Goal: Complete Application Form: Complete application form

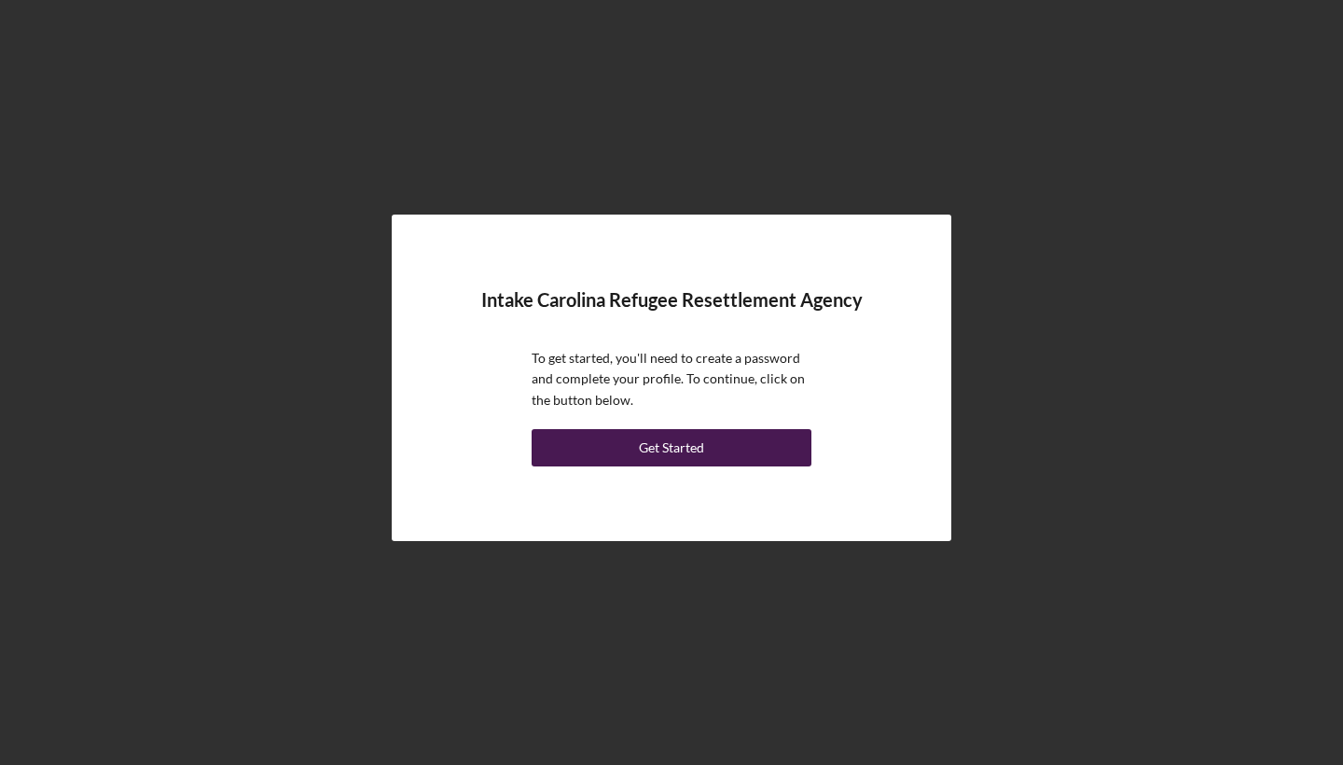
click at [661, 461] on div "Get Started" at bounding box center [671, 447] width 65 height 37
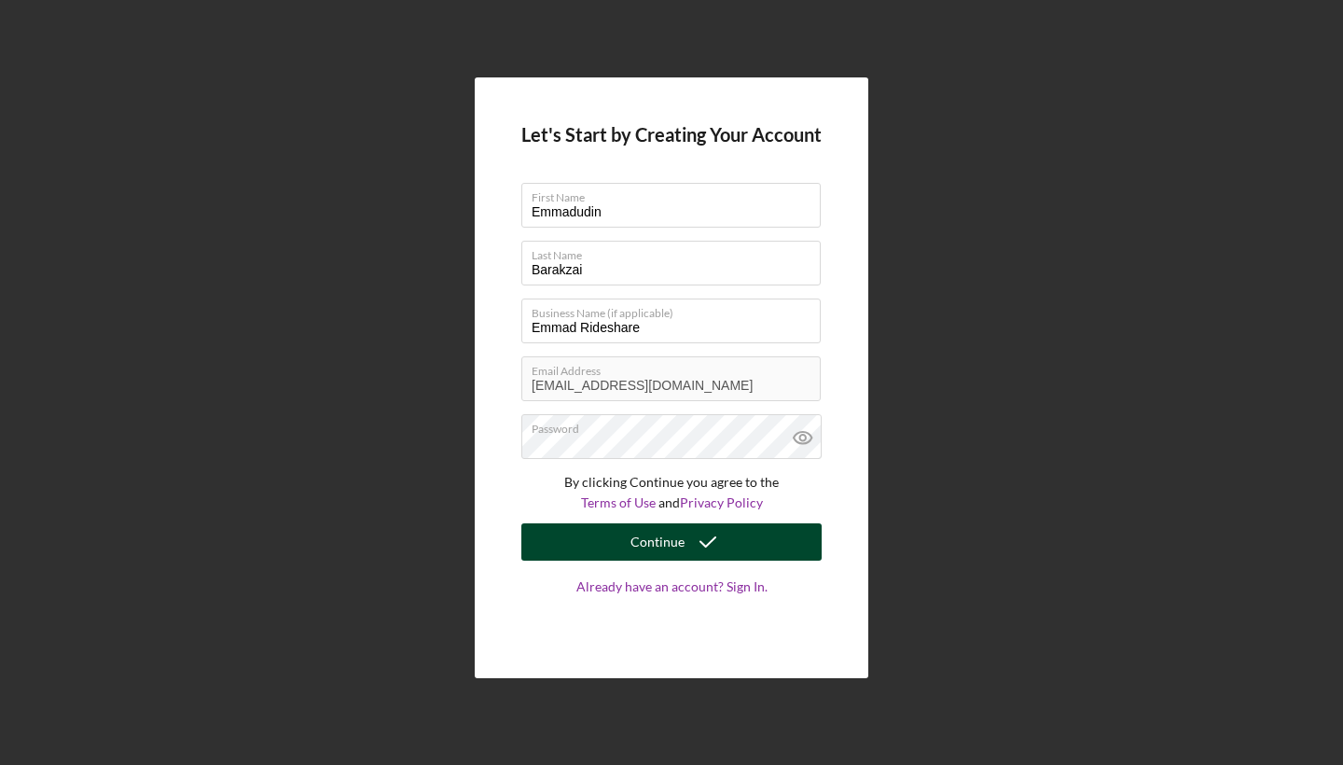
click at [617, 545] on button "Continue" at bounding box center [671, 541] width 300 height 37
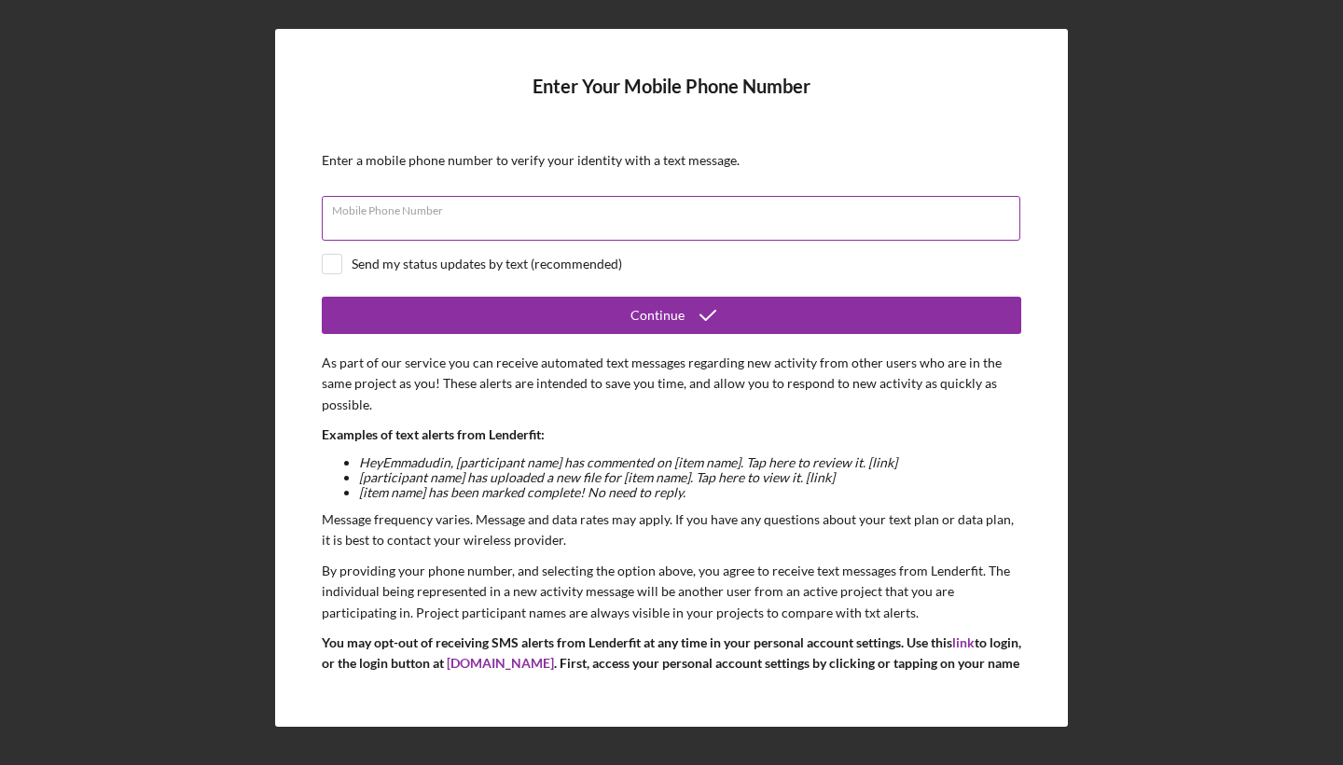
click at [576, 215] on div "Mobile Phone Number" at bounding box center [671, 219] width 699 height 47
type input "[PHONE_NUMBER]"
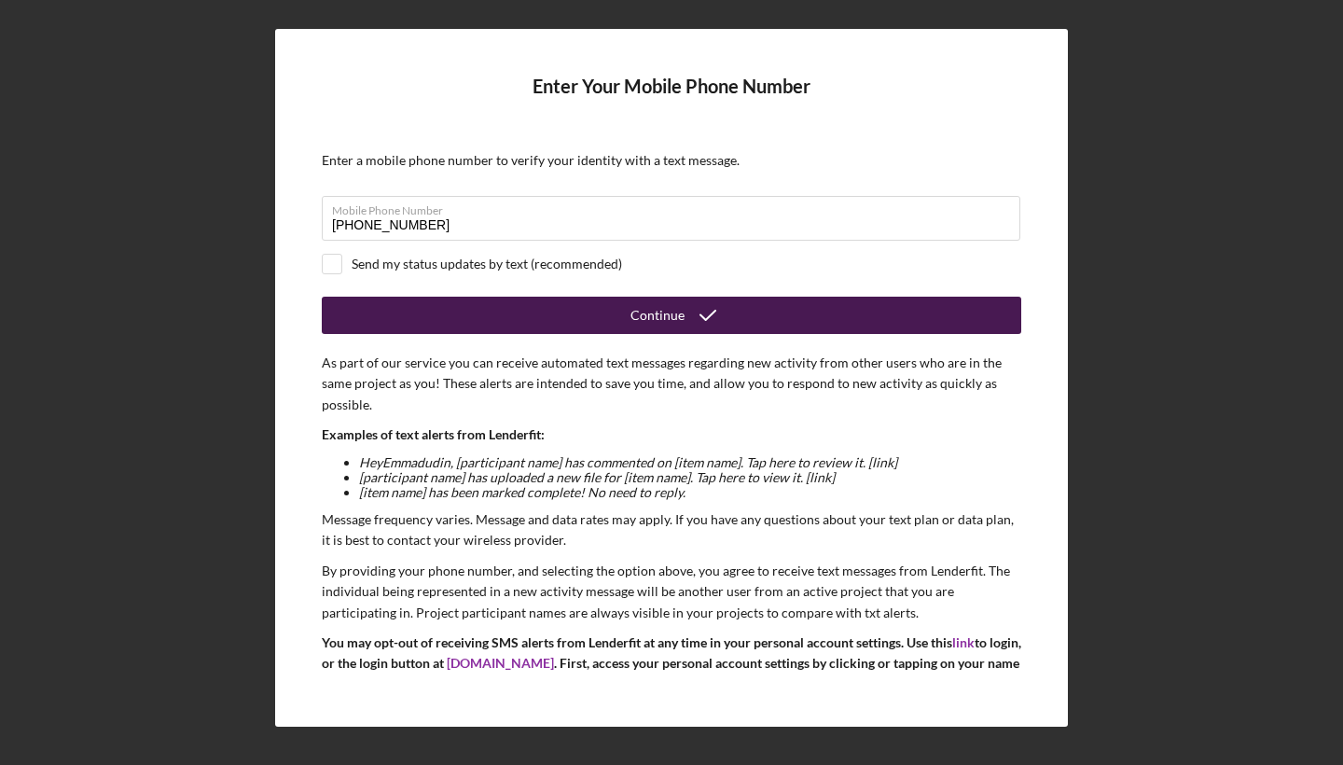
click at [574, 316] on button "Continue" at bounding box center [671, 315] width 699 height 37
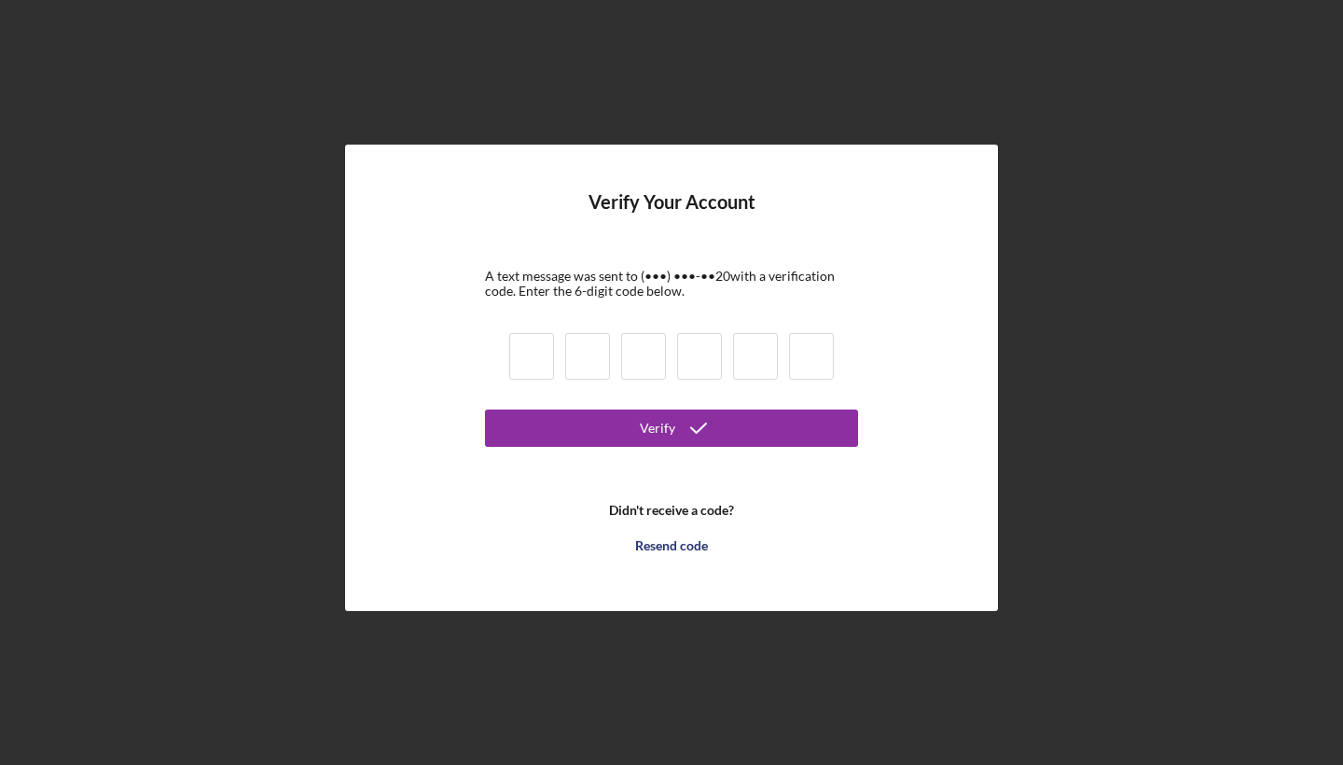
click at [544, 352] on input at bounding box center [531, 356] width 45 height 47
type input "8"
type input "9"
type input "2"
type input "4"
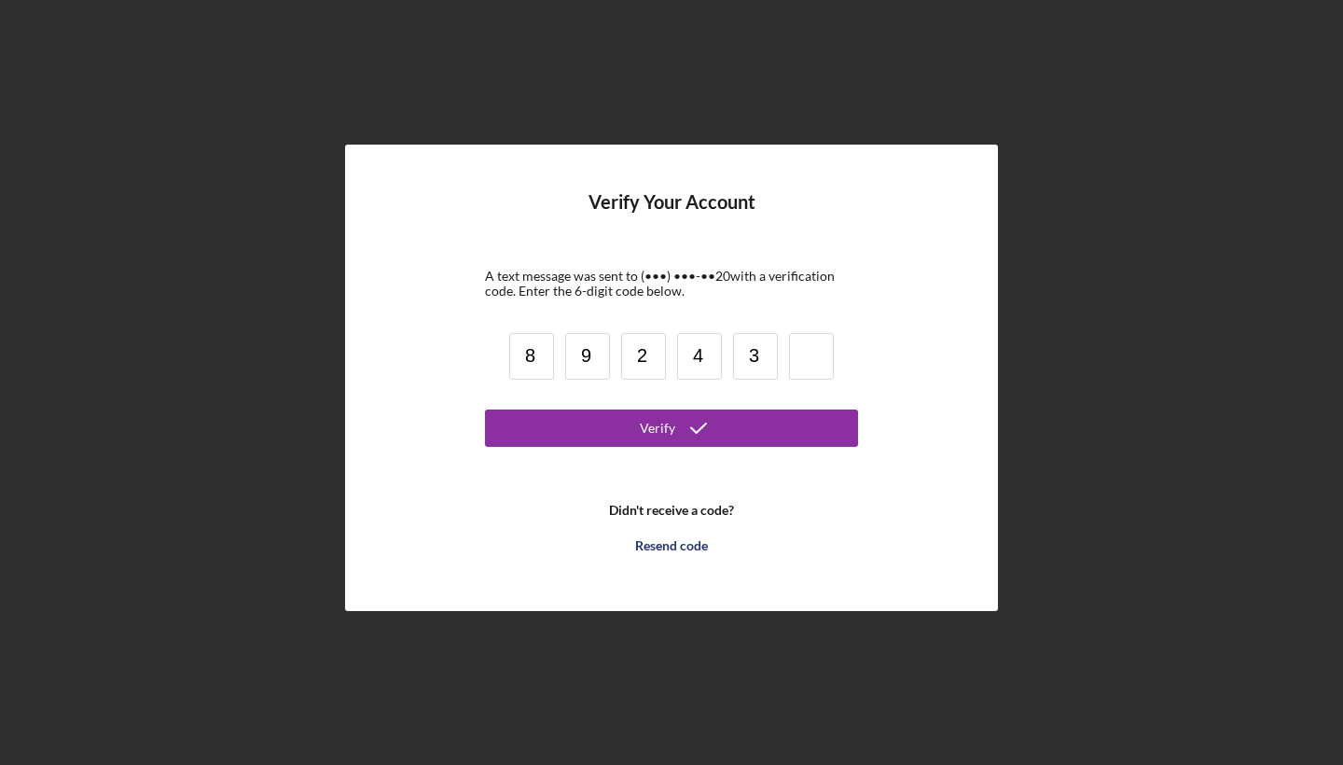
type input "3"
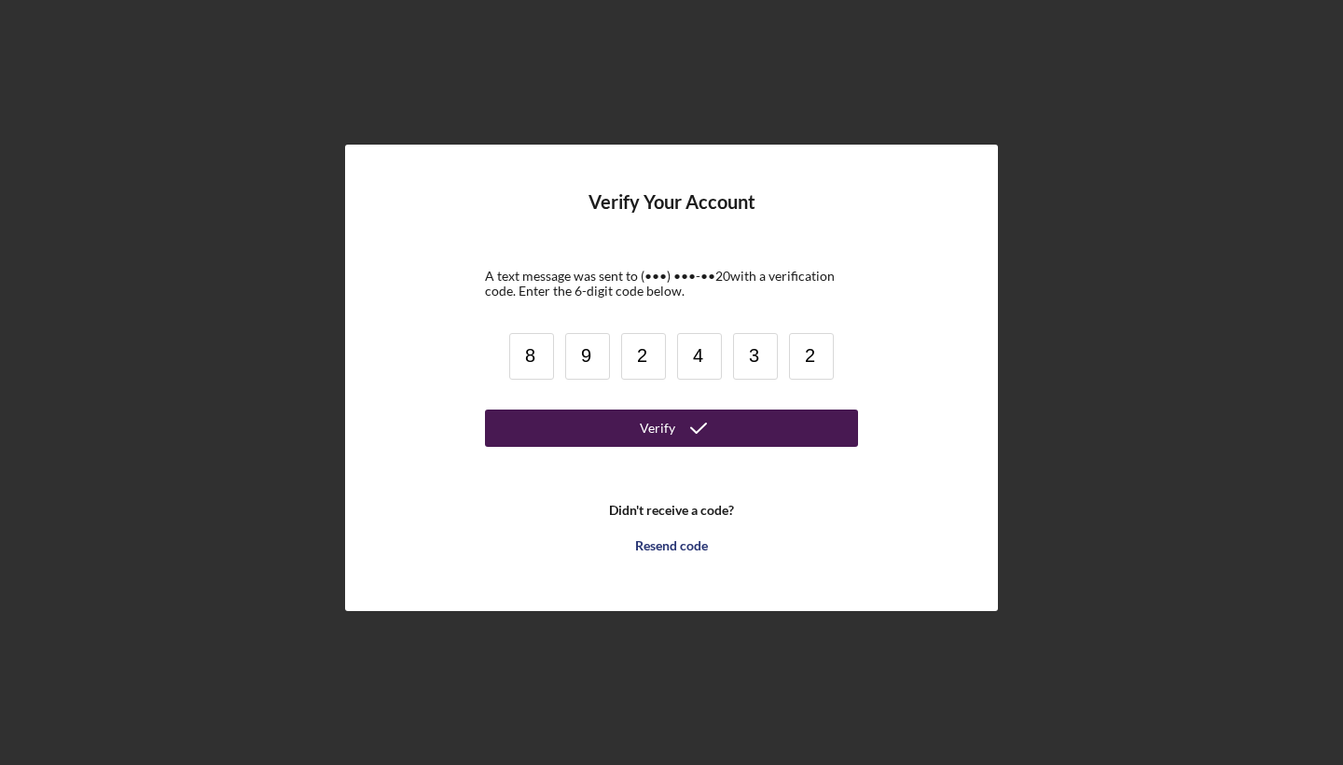
type input "2"
click at [660, 421] on div "Verify" at bounding box center [657, 427] width 35 height 37
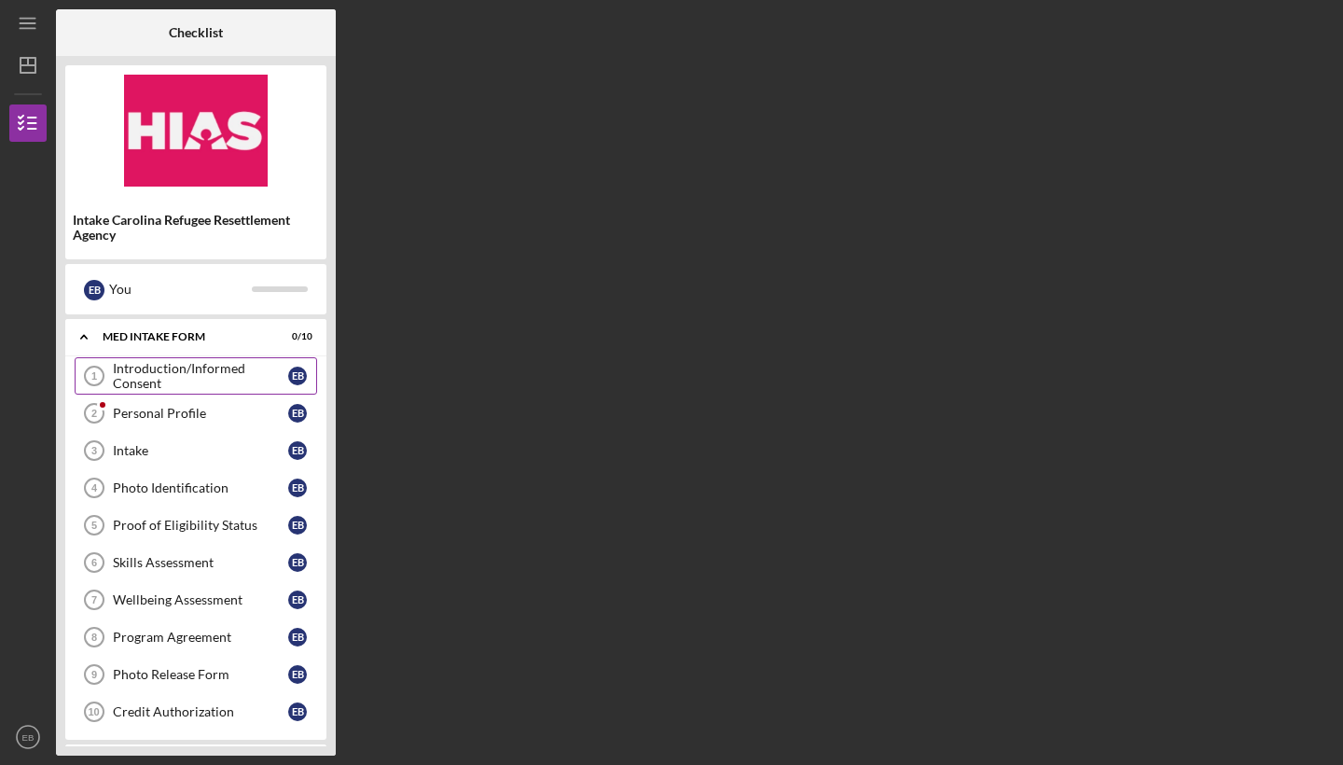
click at [187, 381] on div "Introduction/Informed Consent" at bounding box center [200, 376] width 175 height 30
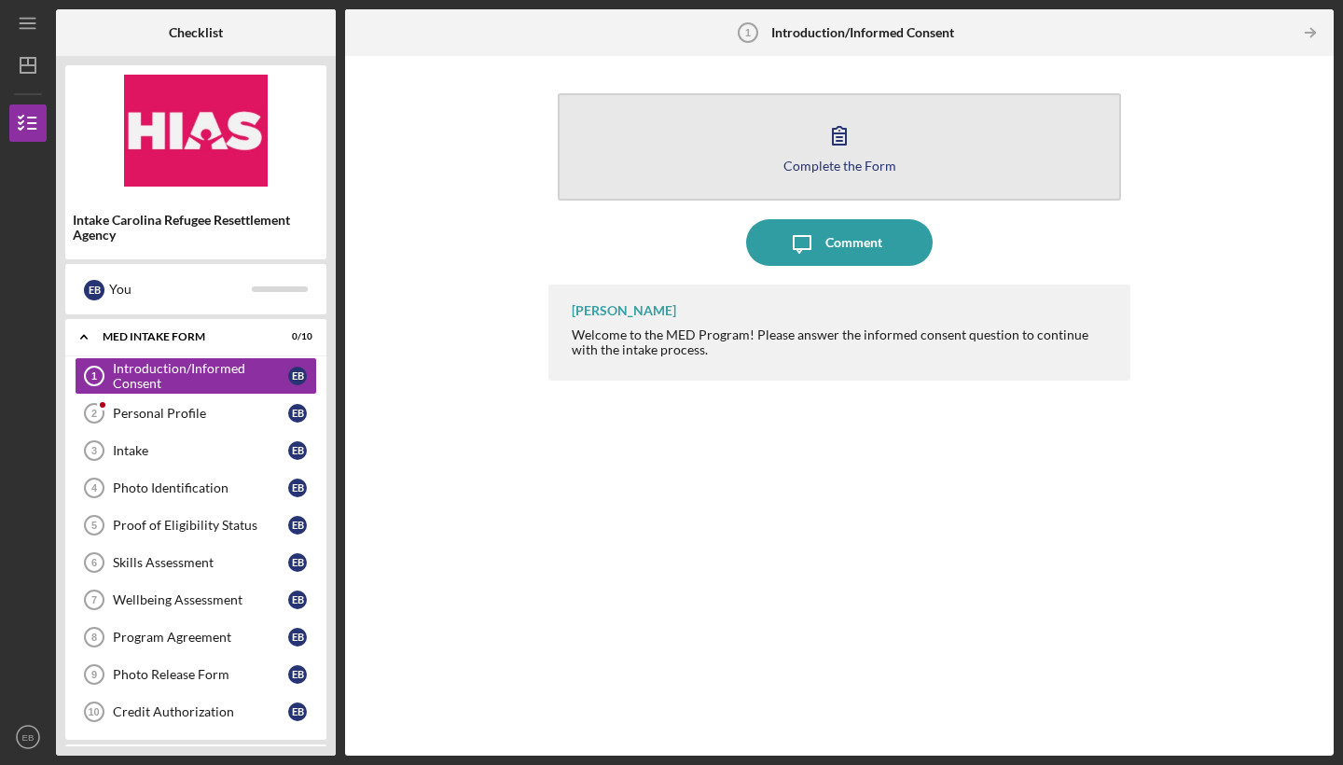
click at [806, 171] on div "Complete the Form" at bounding box center [839, 166] width 113 height 14
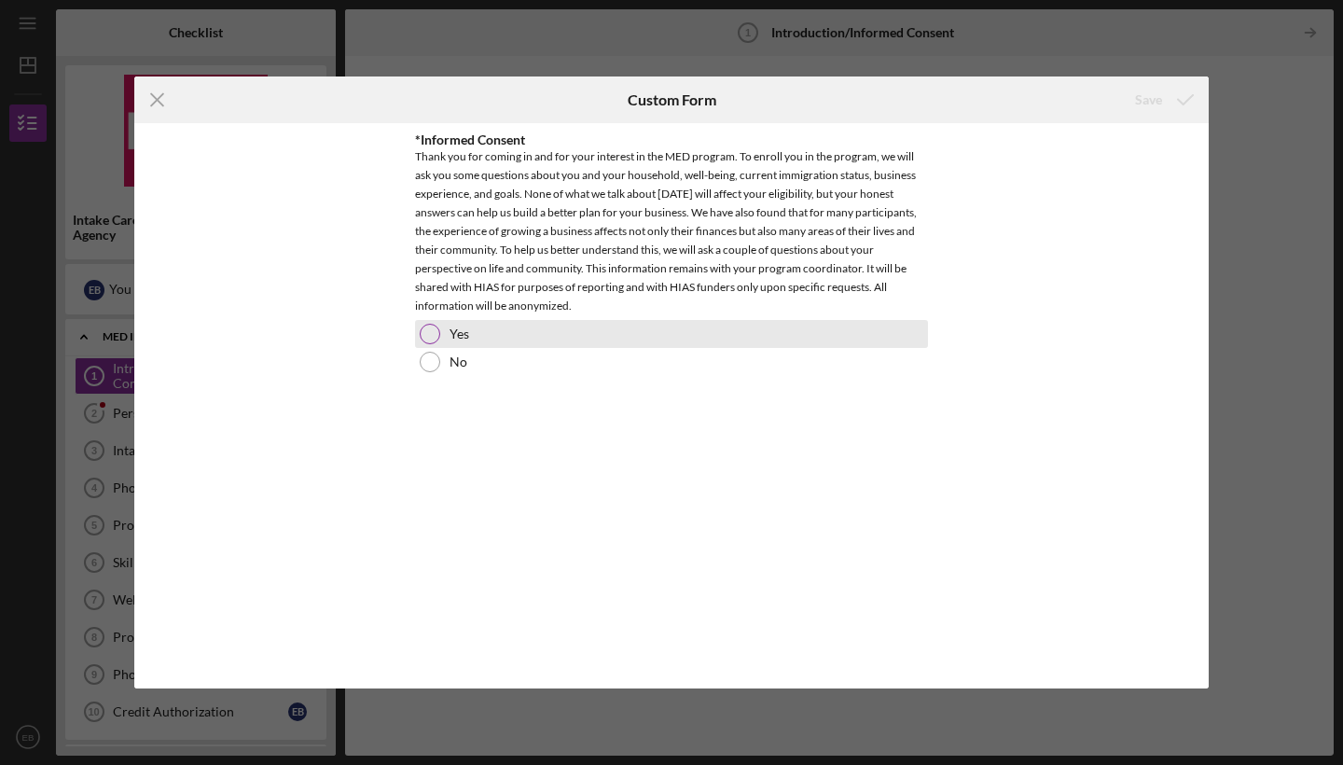
click at [453, 337] on label "Yes" at bounding box center [460, 333] width 20 height 15
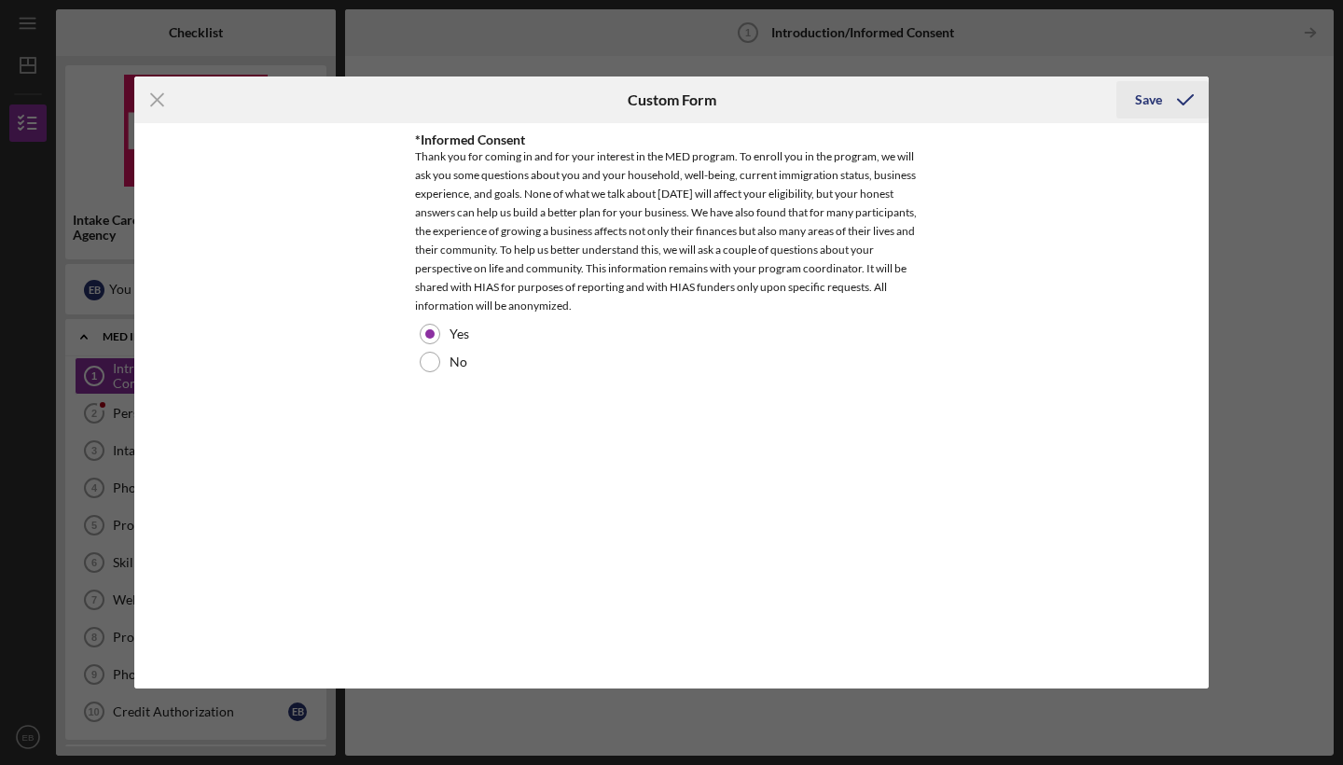
click at [1158, 97] on div "Save" at bounding box center [1148, 99] width 27 height 37
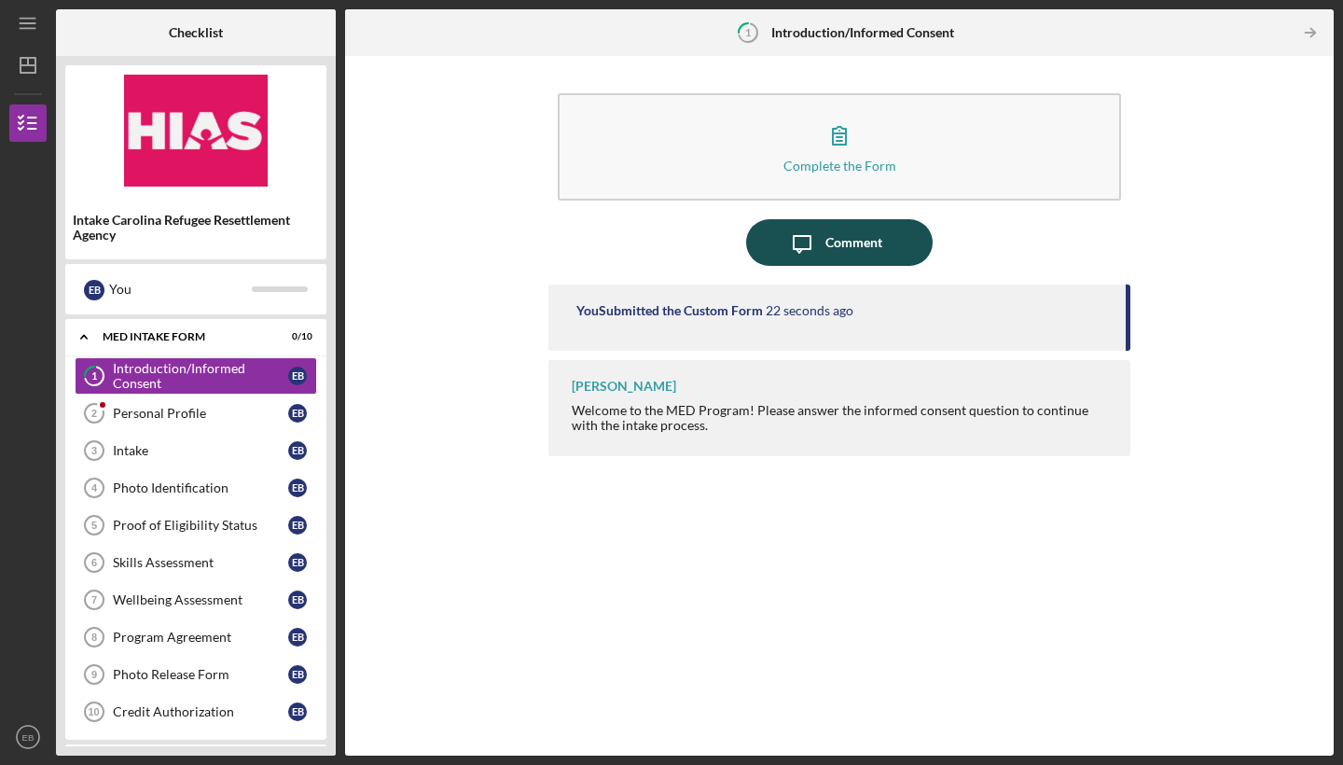
click at [824, 240] on icon "Icon/Message" at bounding box center [802, 242] width 47 height 47
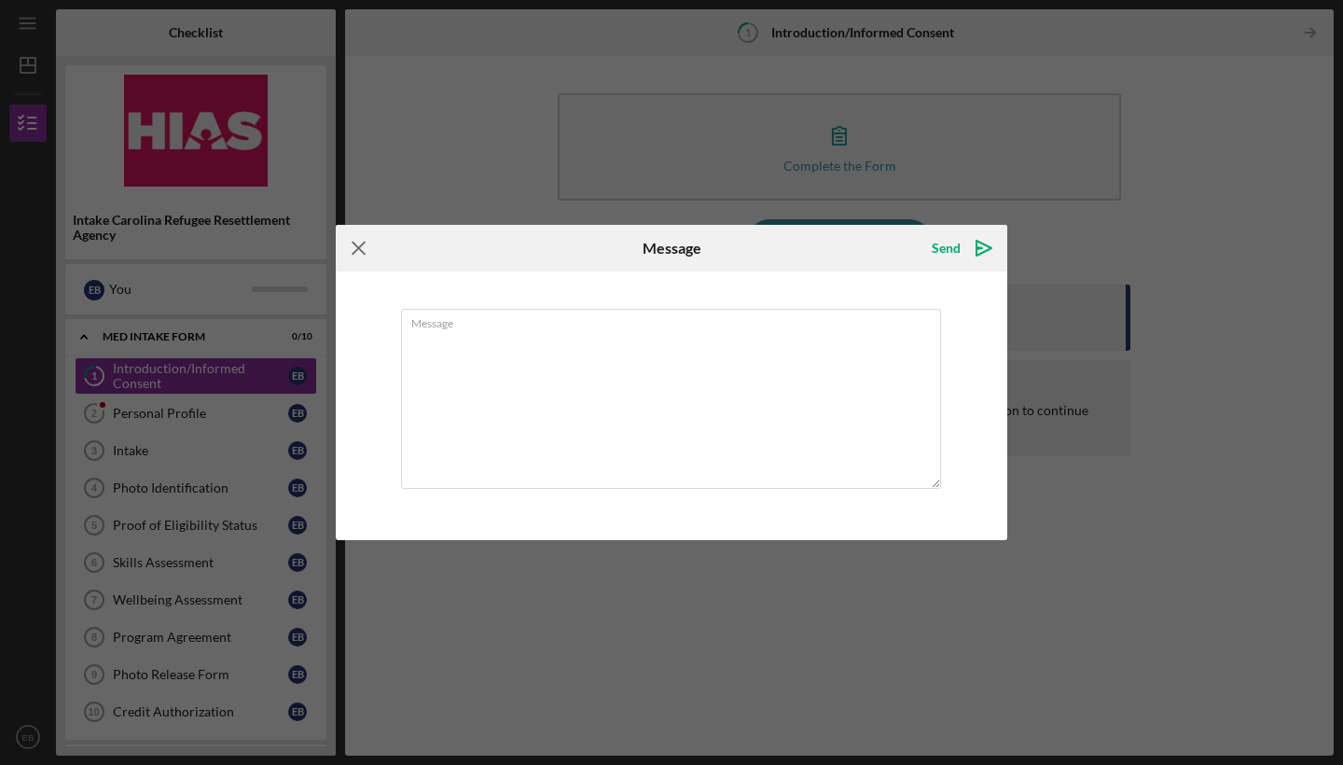
click at [367, 246] on icon "Icon/Menu Close" at bounding box center [359, 248] width 47 height 47
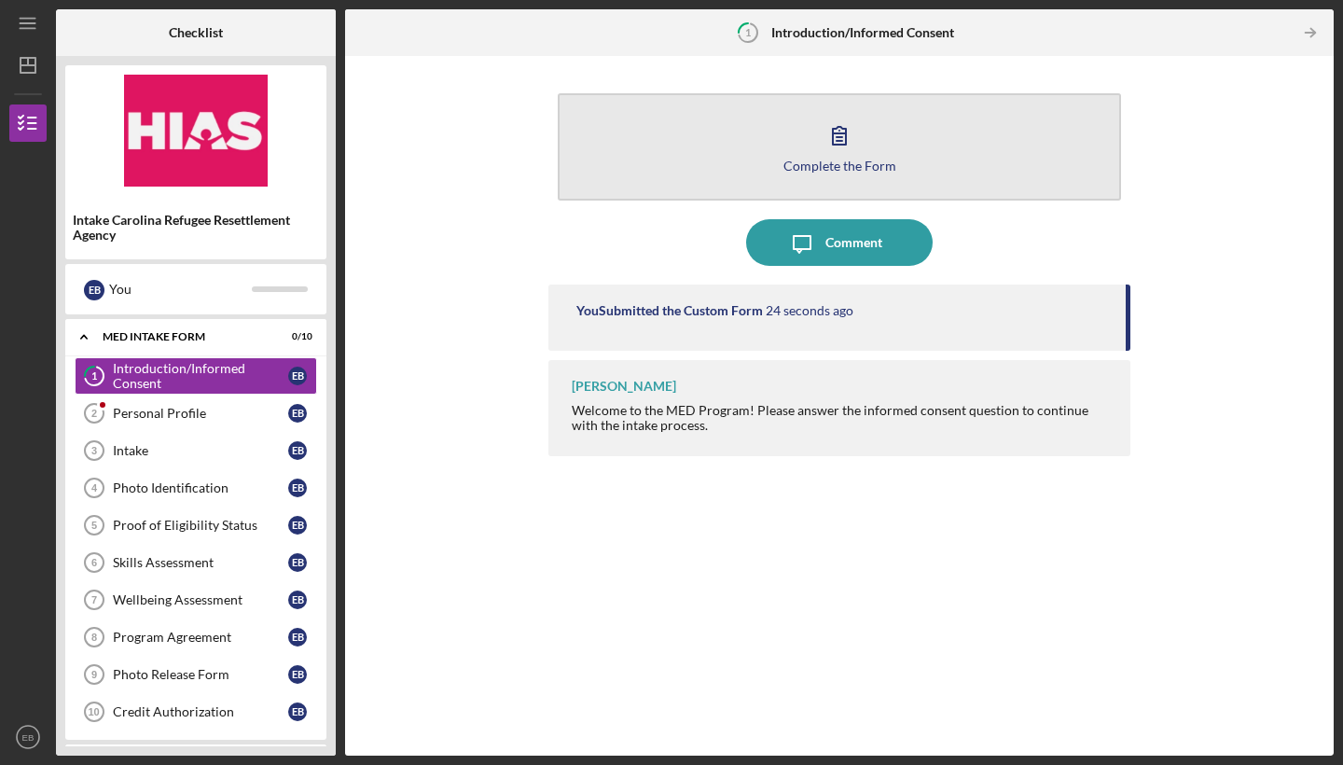
click at [805, 173] on button "Complete the Form Form" at bounding box center [839, 146] width 563 height 107
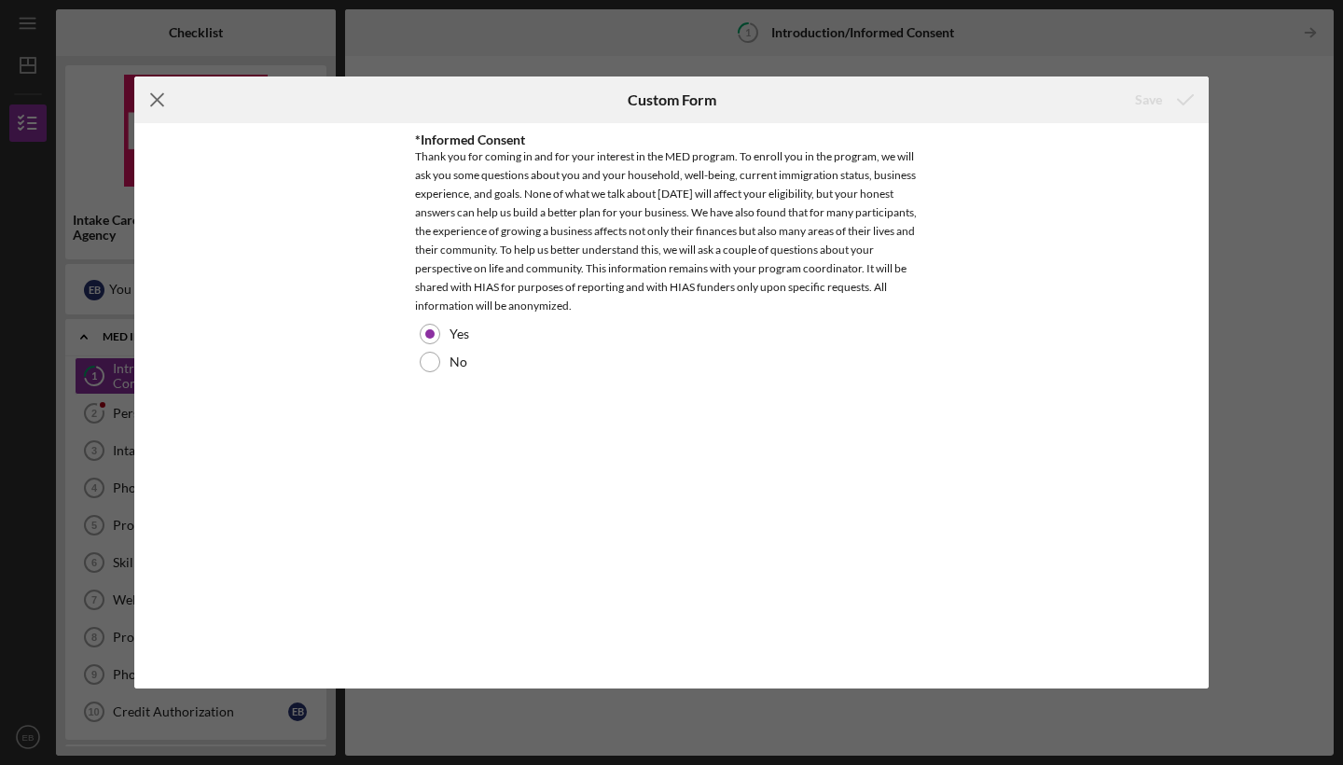
click at [162, 101] on icon "Icon/Menu Close" at bounding box center [157, 99] width 47 height 47
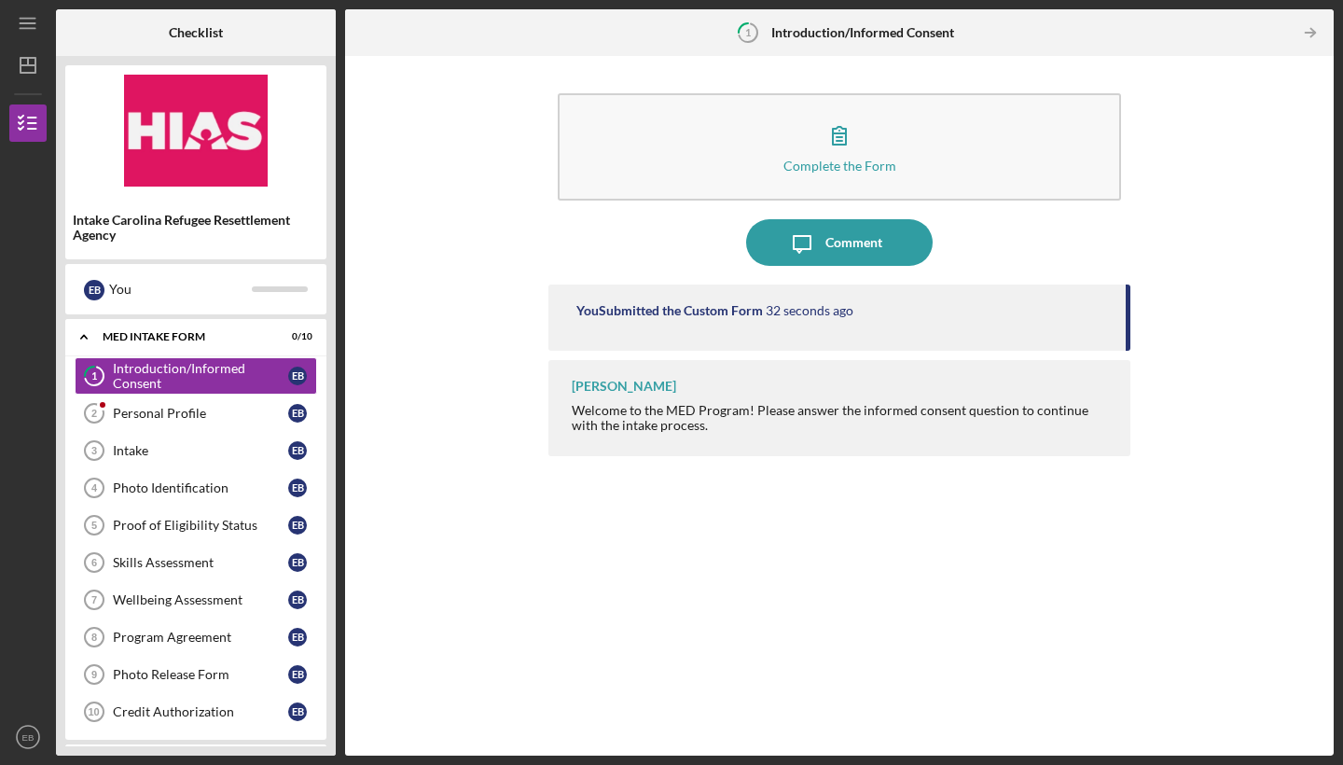
click at [686, 314] on div "You Submitted the Custom Form" at bounding box center [669, 310] width 187 height 15
click at [202, 409] on div "Personal Profile" at bounding box center [200, 413] width 175 height 15
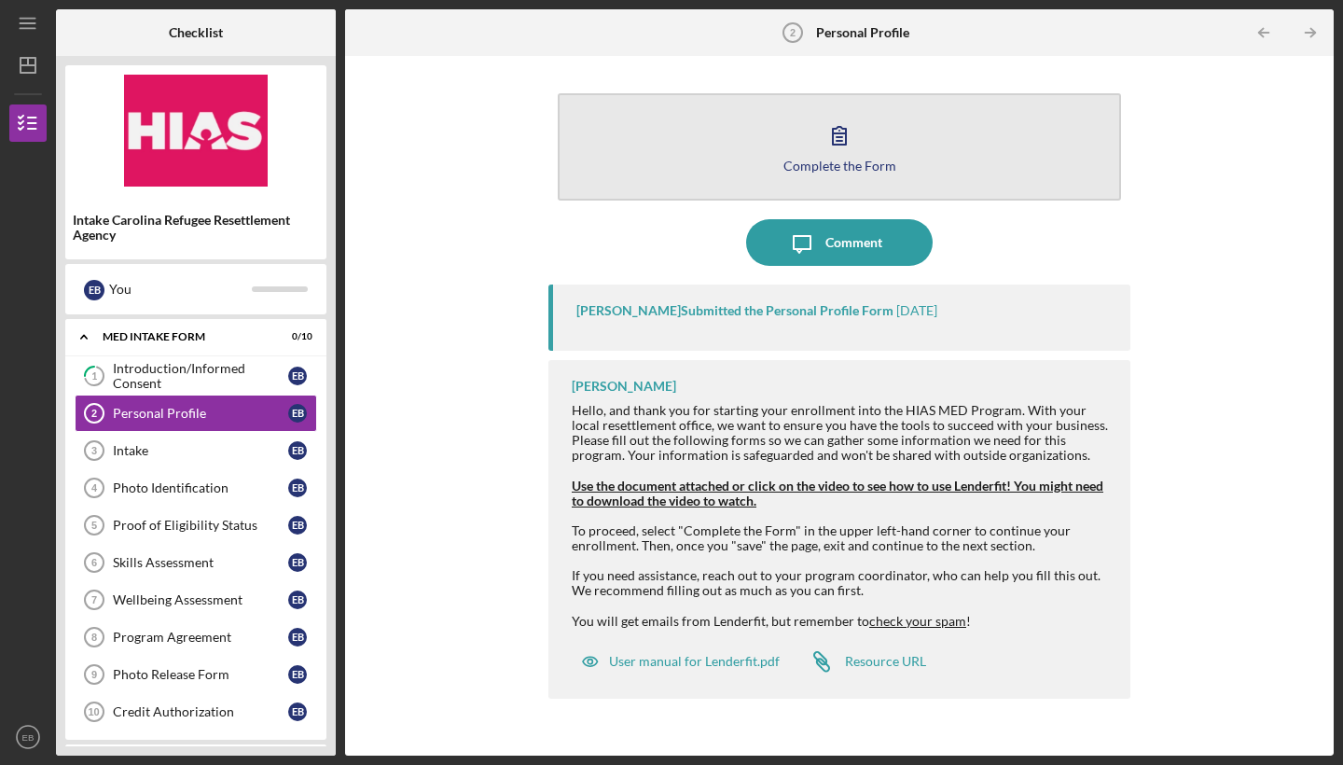
click at [833, 154] on icon "button" at bounding box center [839, 135] width 47 height 47
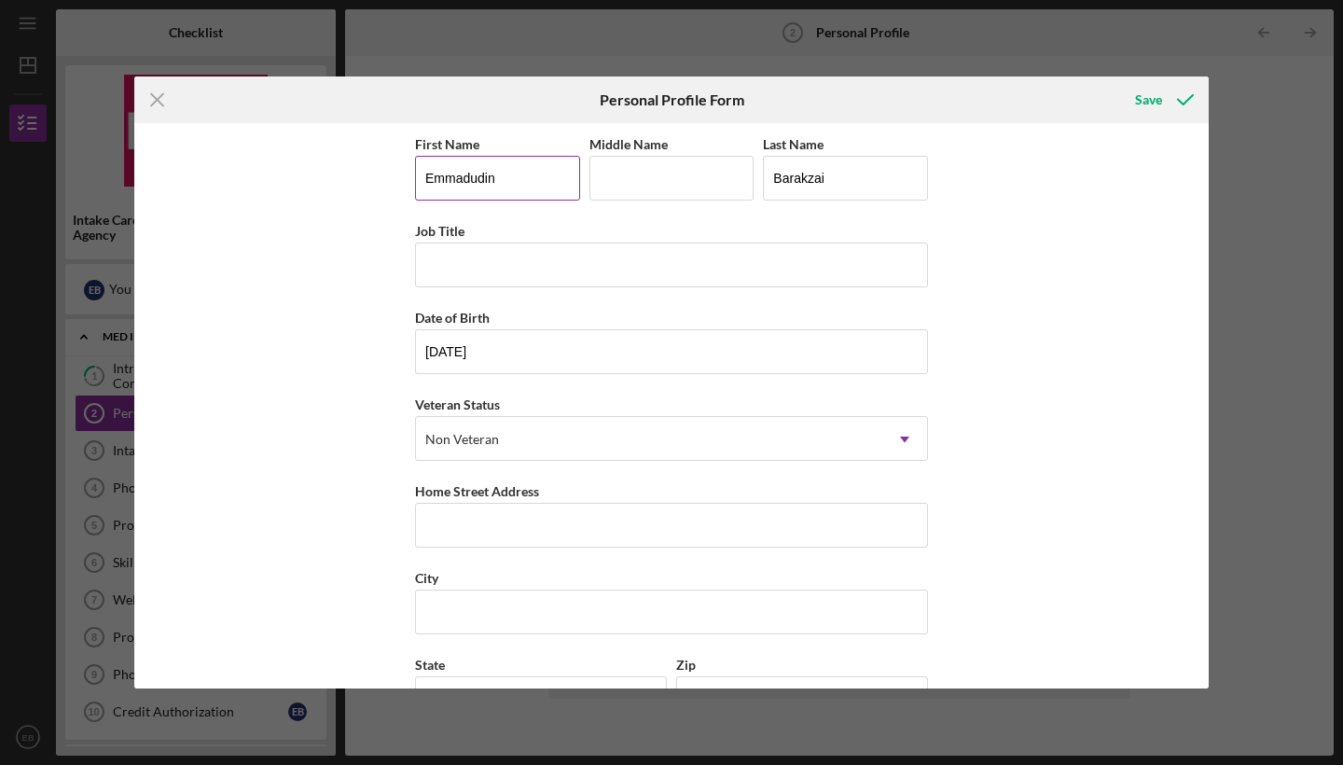
click at [519, 187] on input "Emmadudin" at bounding box center [497, 178] width 165 height 45
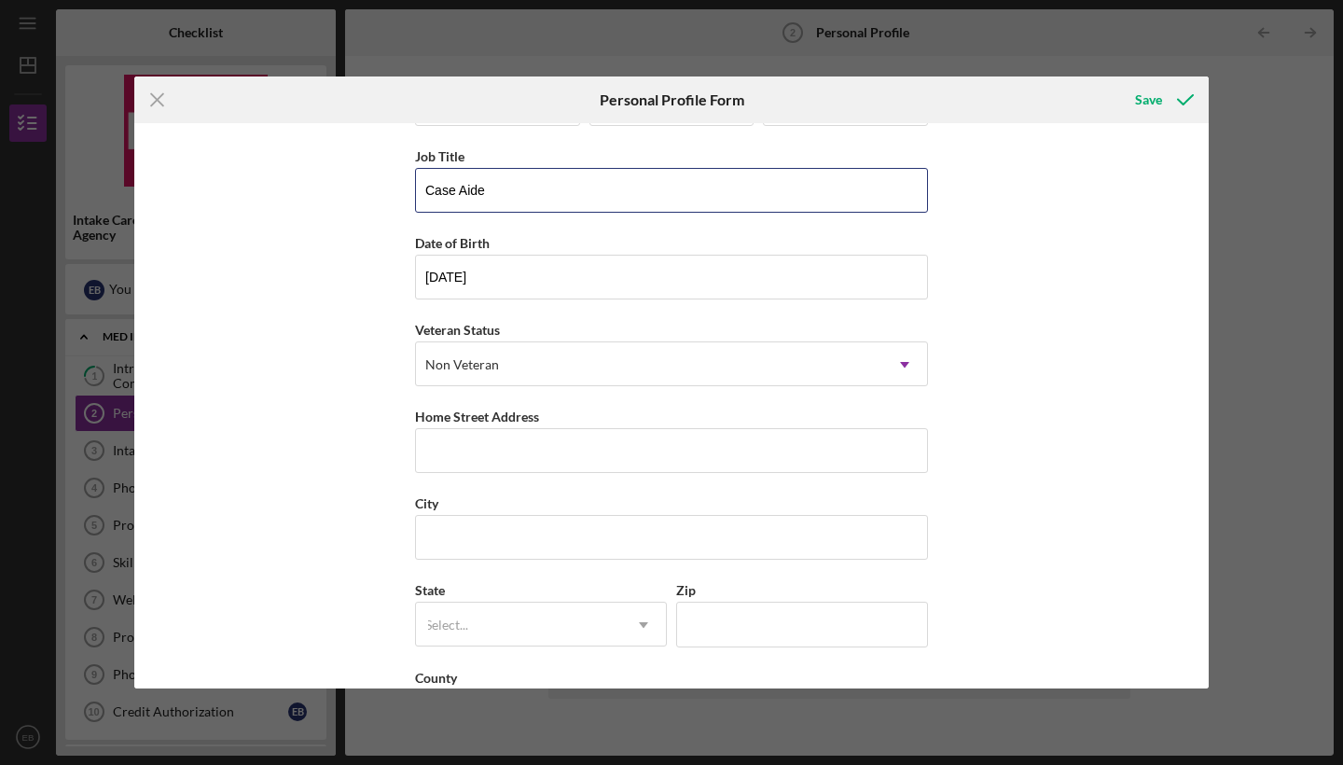
scroll to position [111, 0]
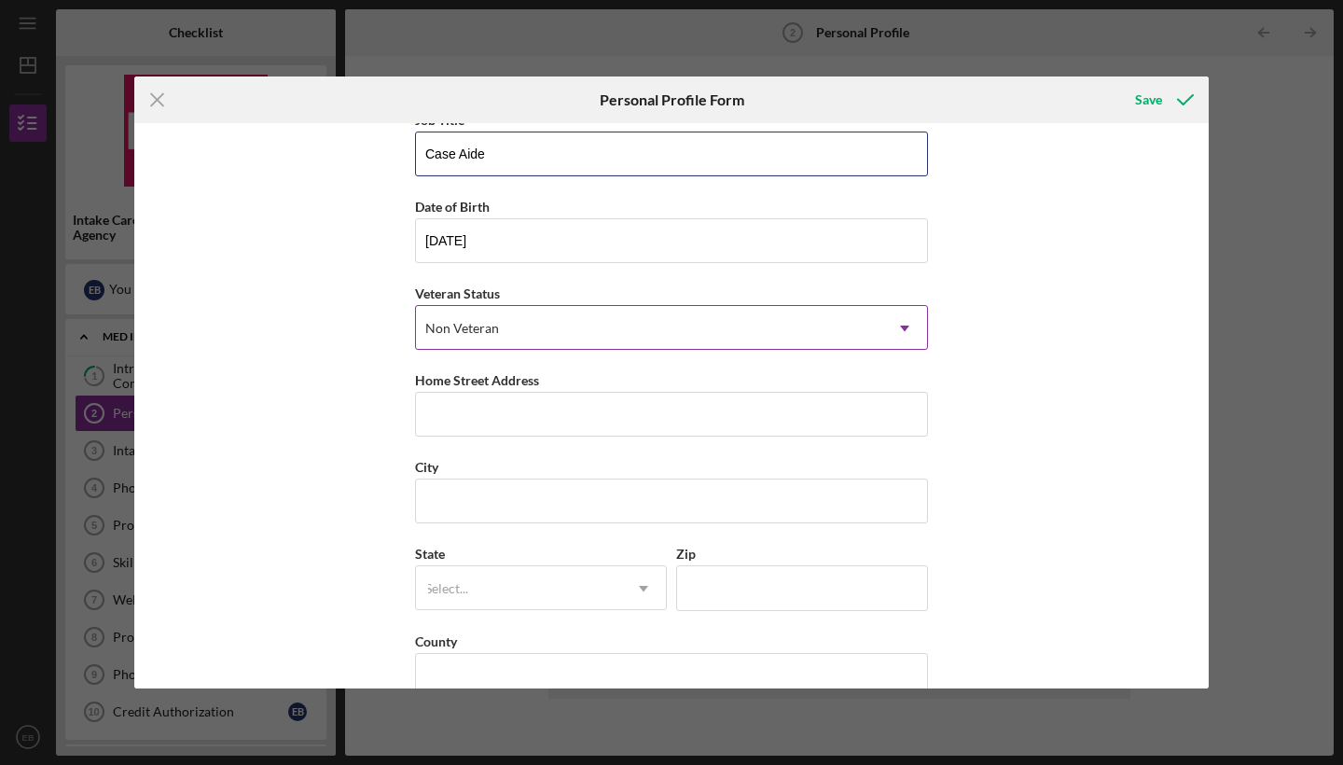
type input "Case Aide"
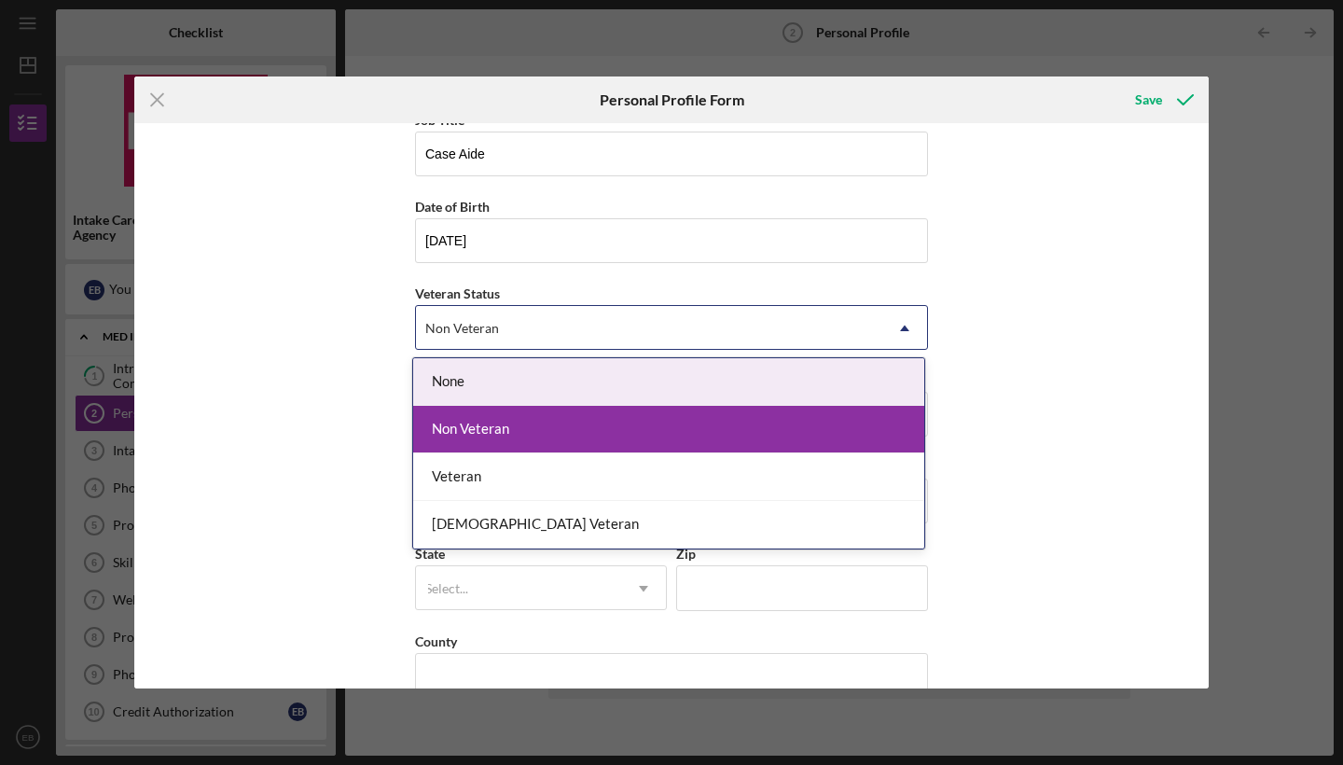
click at [553, 311] on div "Non Veteran" at bounding box center [649, 328] width 466 height 43
click at [522, 388] on div "None" at bounding box center [668, 382] width 511 height 48
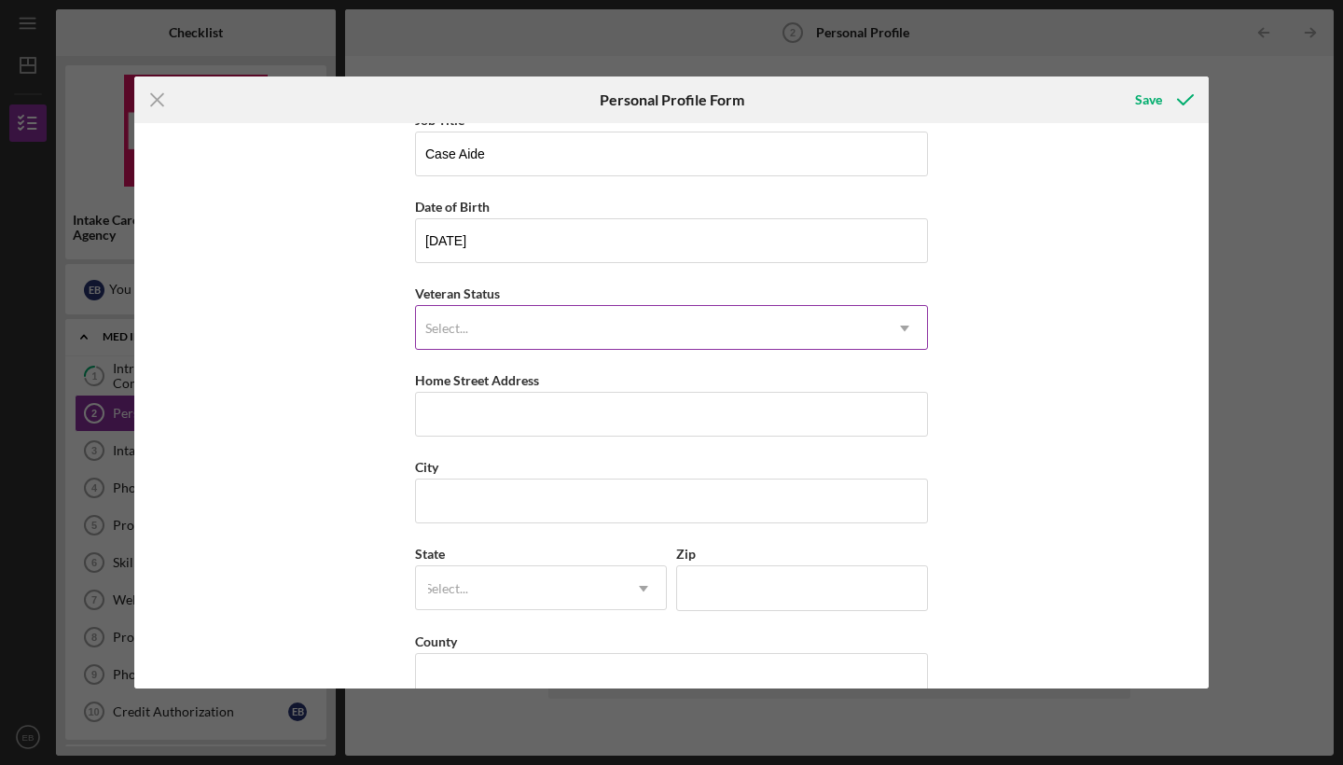
click at [551, 332] on div "Select..." at bounding box center [649, 328] width 466 height 43
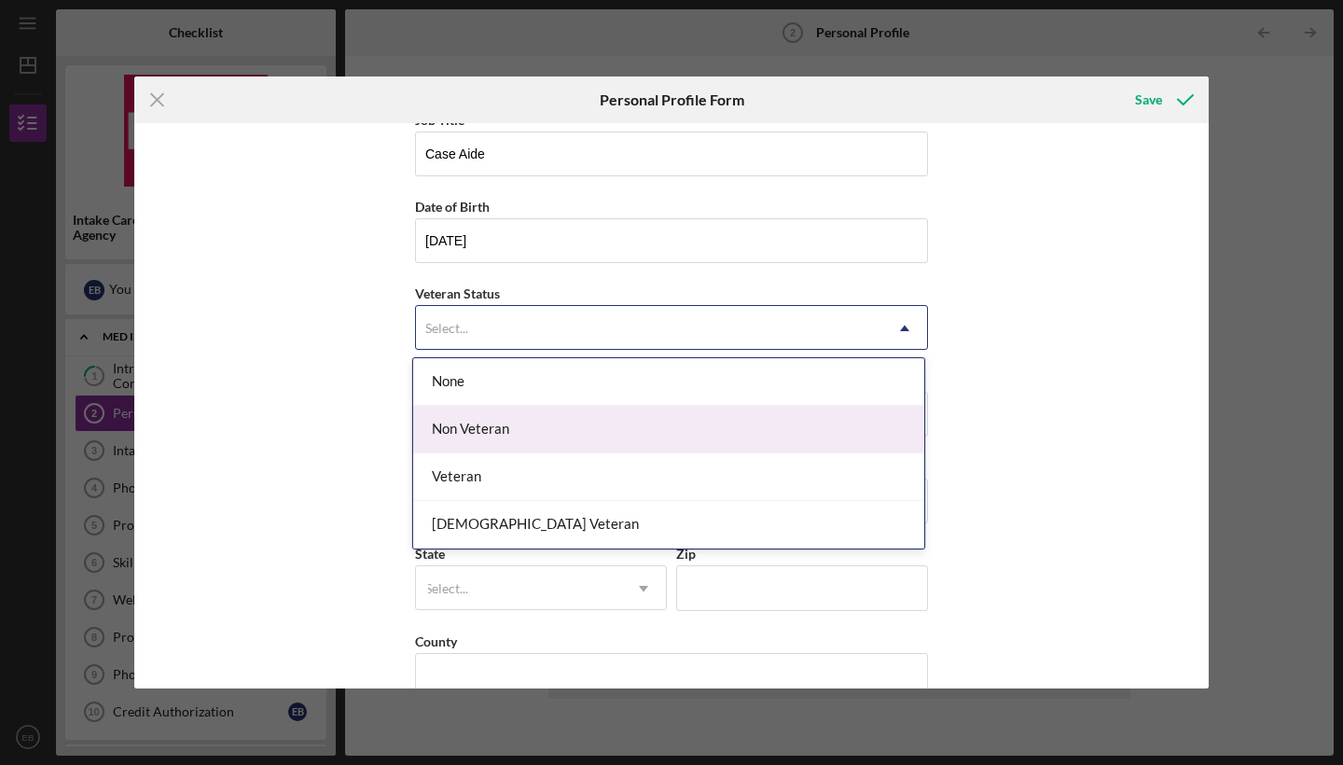
click at [512, 428] on div "Non Veteran" at bounding box center [668, 430] width 511 height 48
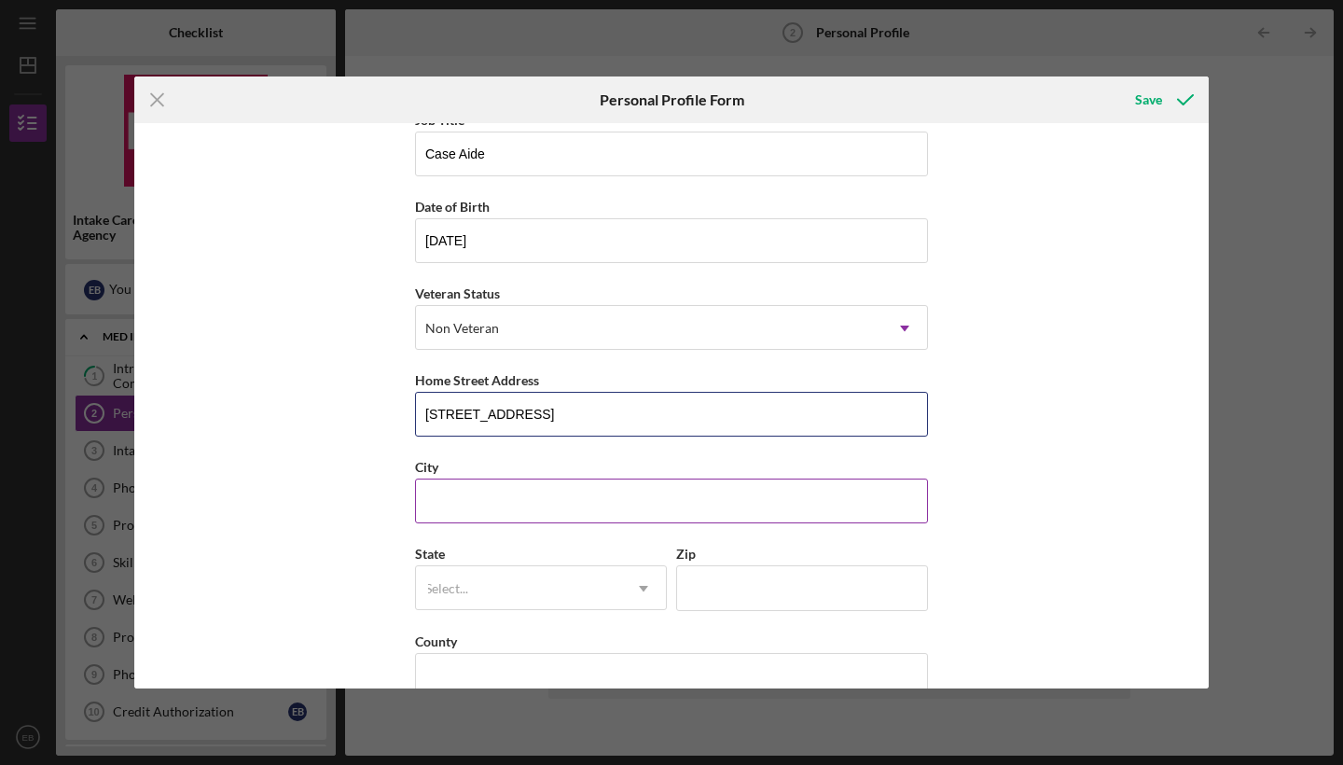
type input "[STREET_ADDRESS]"
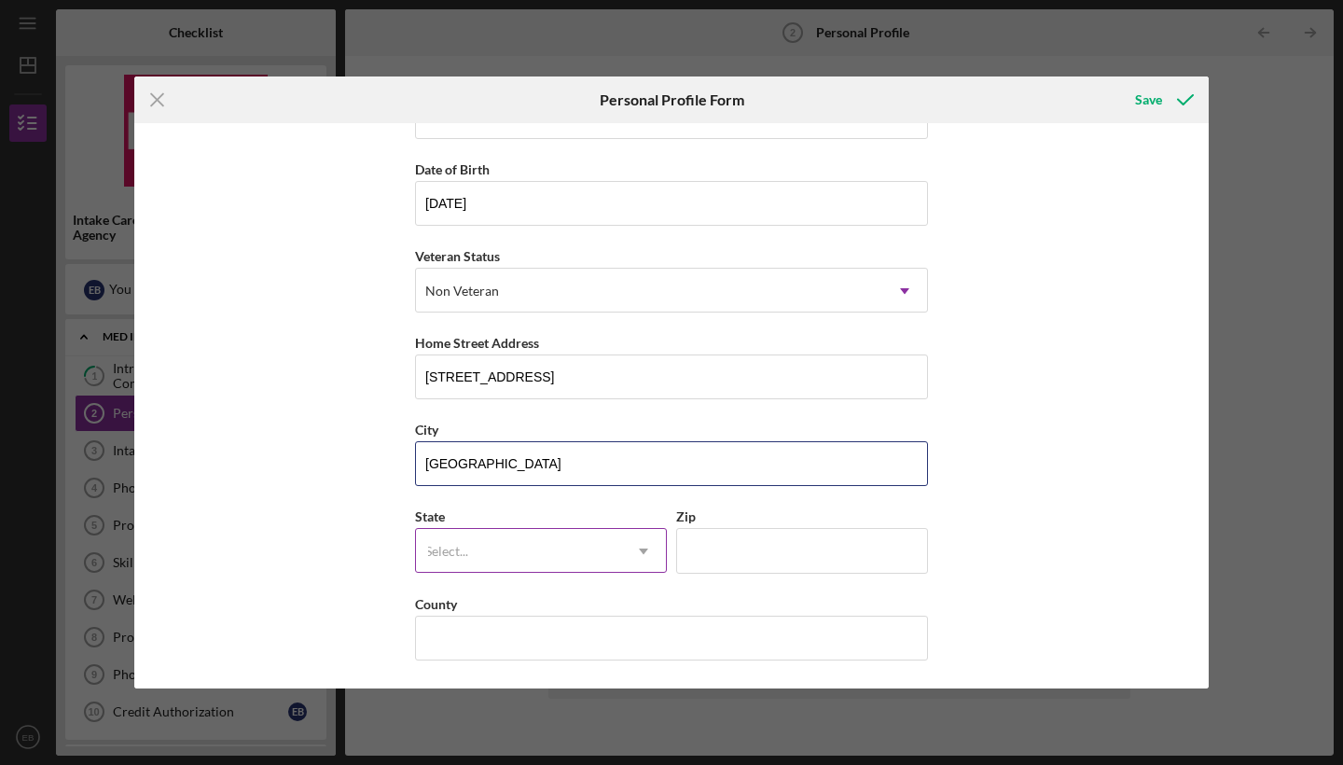
scroll to position [147, 0]
type input "[GEOGRAPHIC_DATA]"
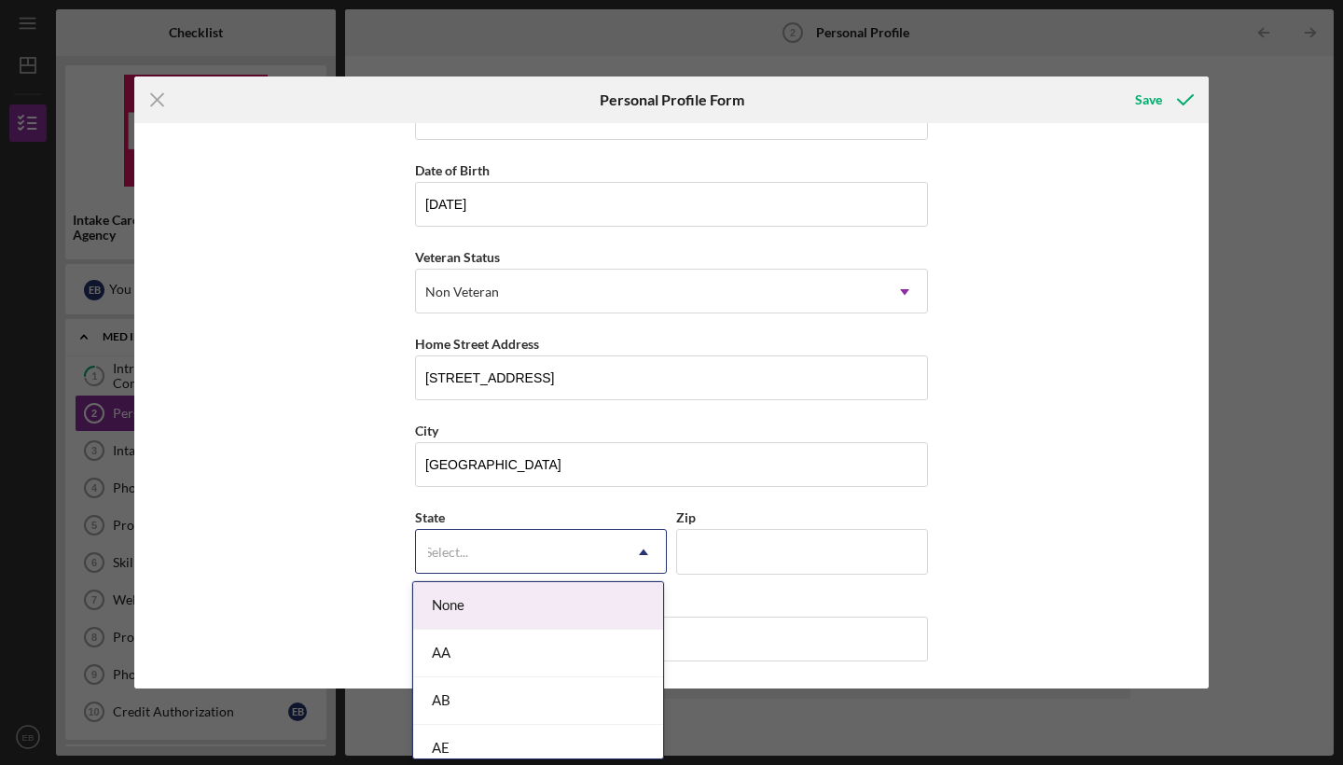
click at [570, 540] on div "Select..." at bounding box center [518, 552] width 205 height 43
click at [533, 614] on div "NC" at bounding box center [538, 602] width 250 height 48
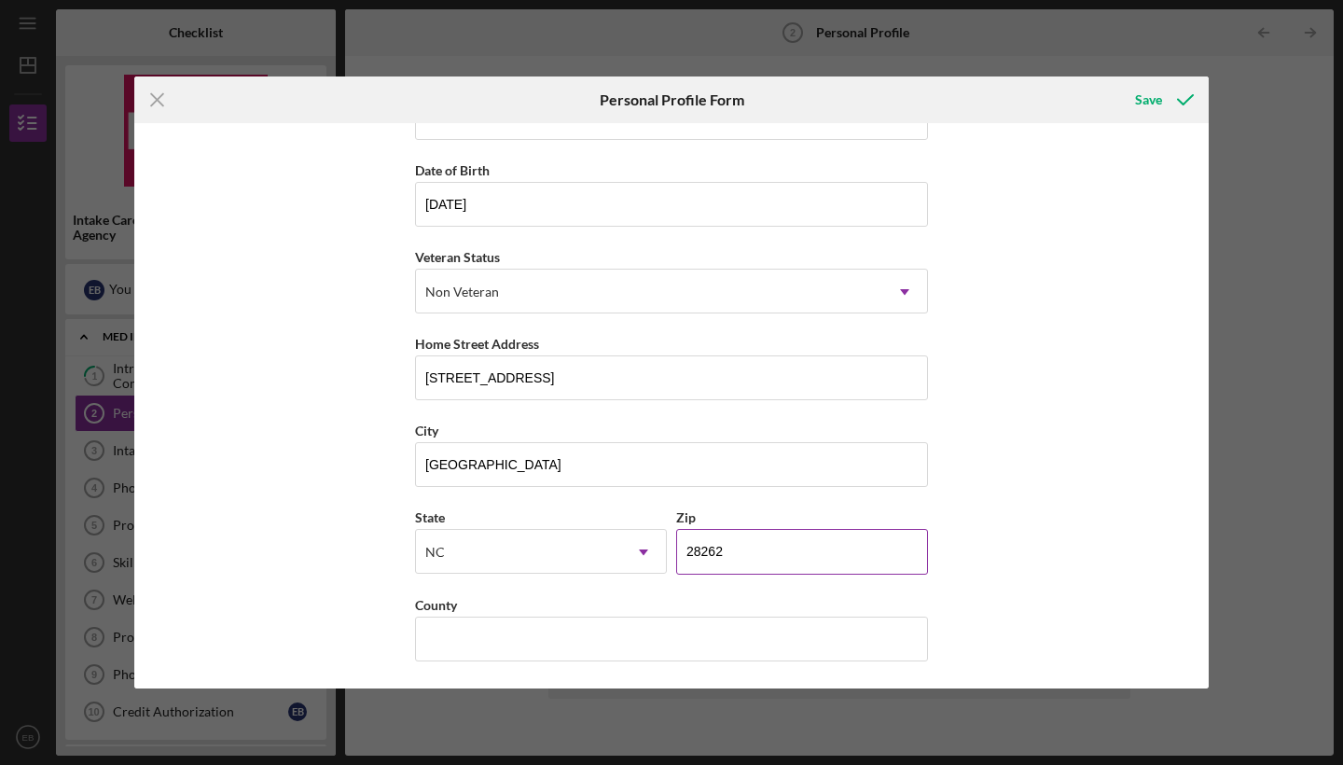
click at [761, 561] on input "28262" at bounding box center [802, 551] width 252 height 45
type input "28115"
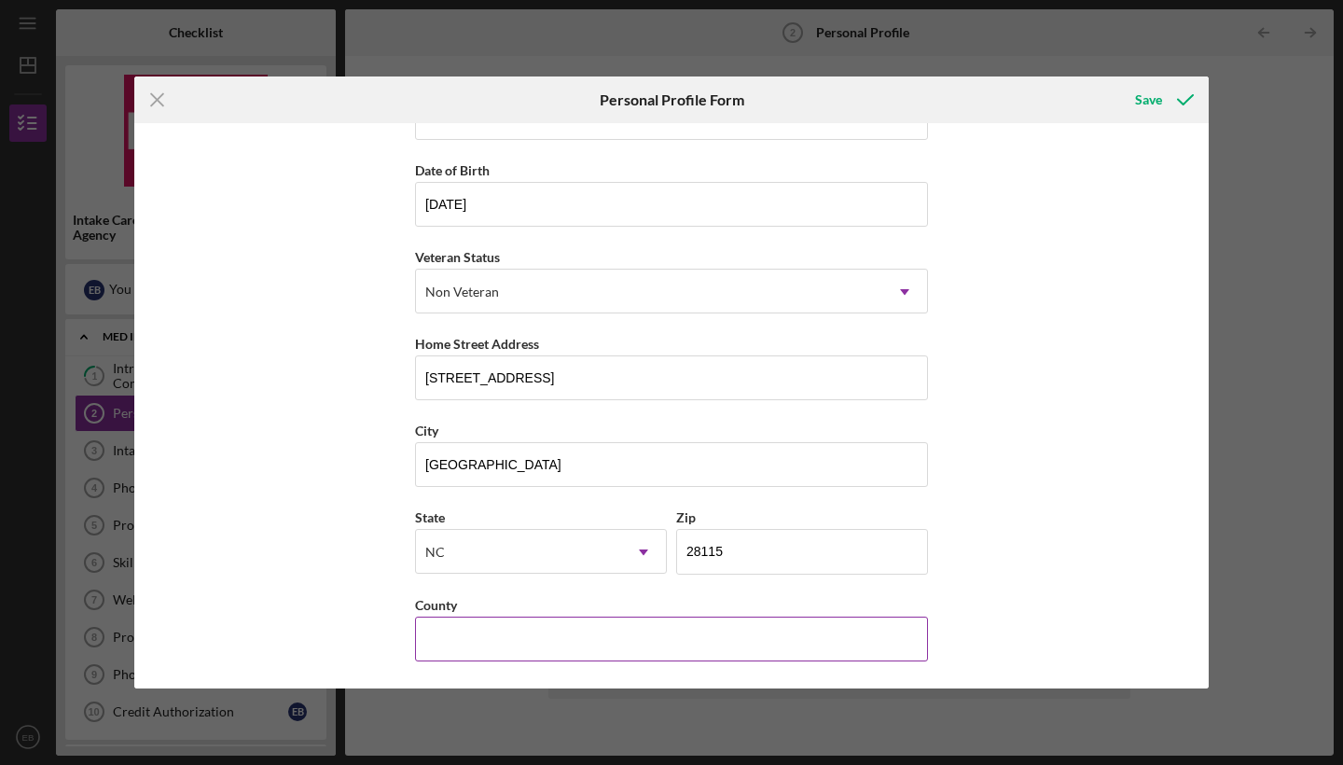
click at [683, 641] on input "County" at bounding box center [671, 638] width 513 height 45
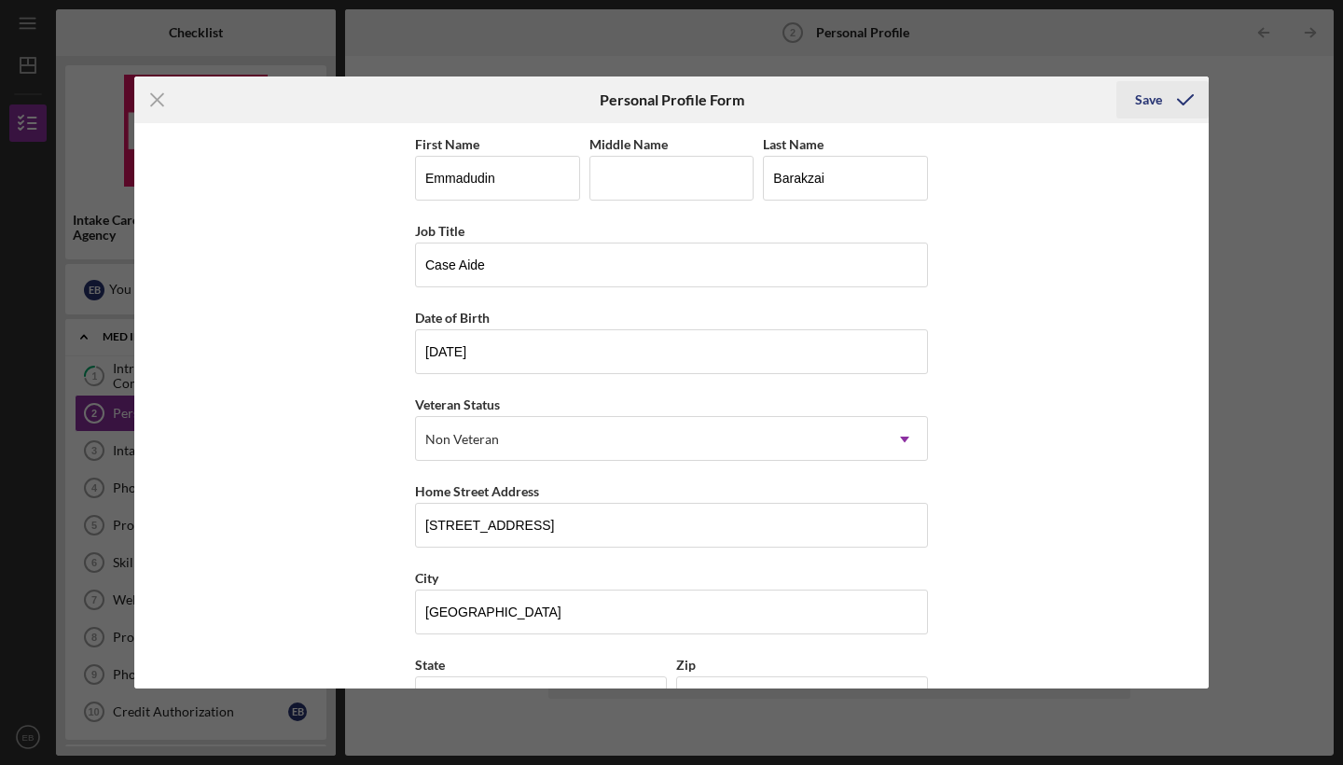
scroll to position [0, 0]
type input "[PERSON_NAME]"
click at [1146, 91] on div "Save" at bounding box center [1148, 99] width 27 height 37
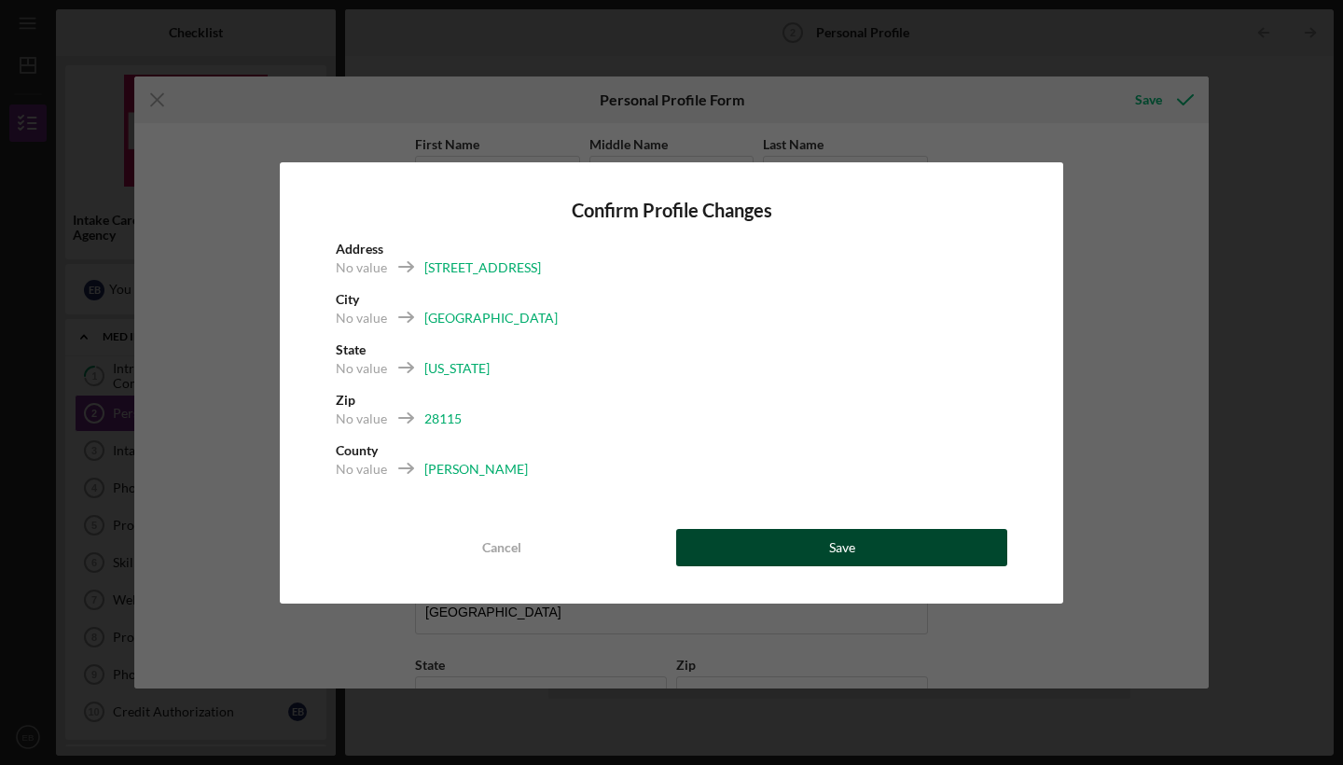
click at [834, 556] on div "Save" at bounding box center [842, 547] width 26 height 37
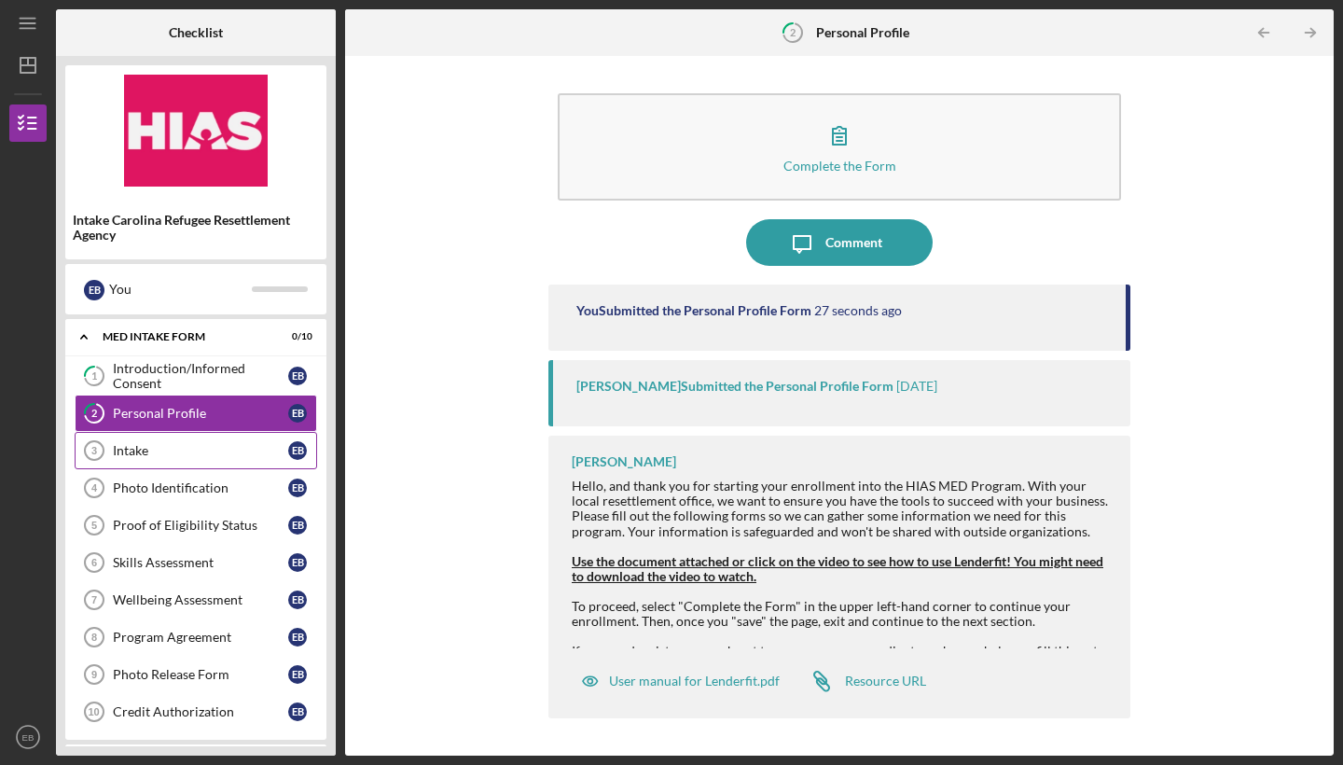
click at [221, 460] on link "Intake 3 Intake E B" at bounding box center [196, 450] width 242 height 37
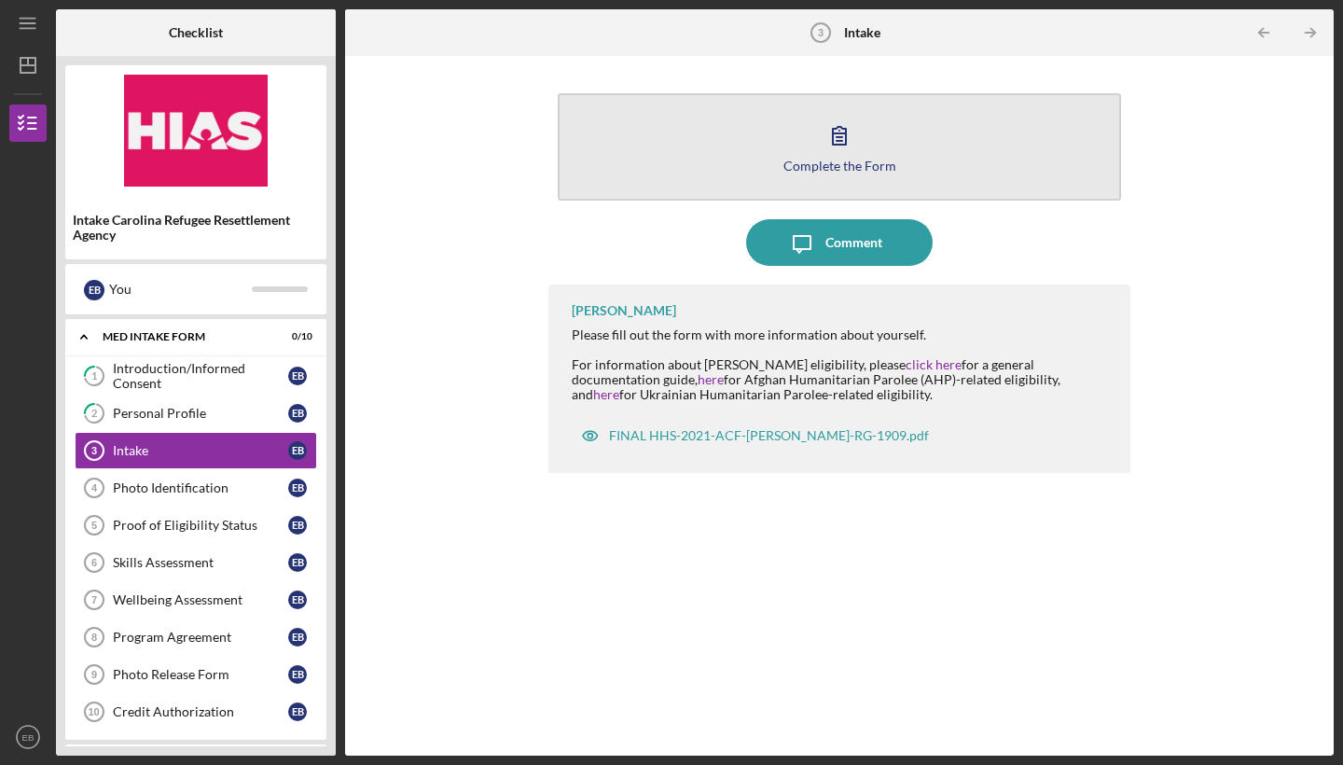
click at [824, 164] on div "Complete the Form" at bounding box center [839, 166] width 113 height 14
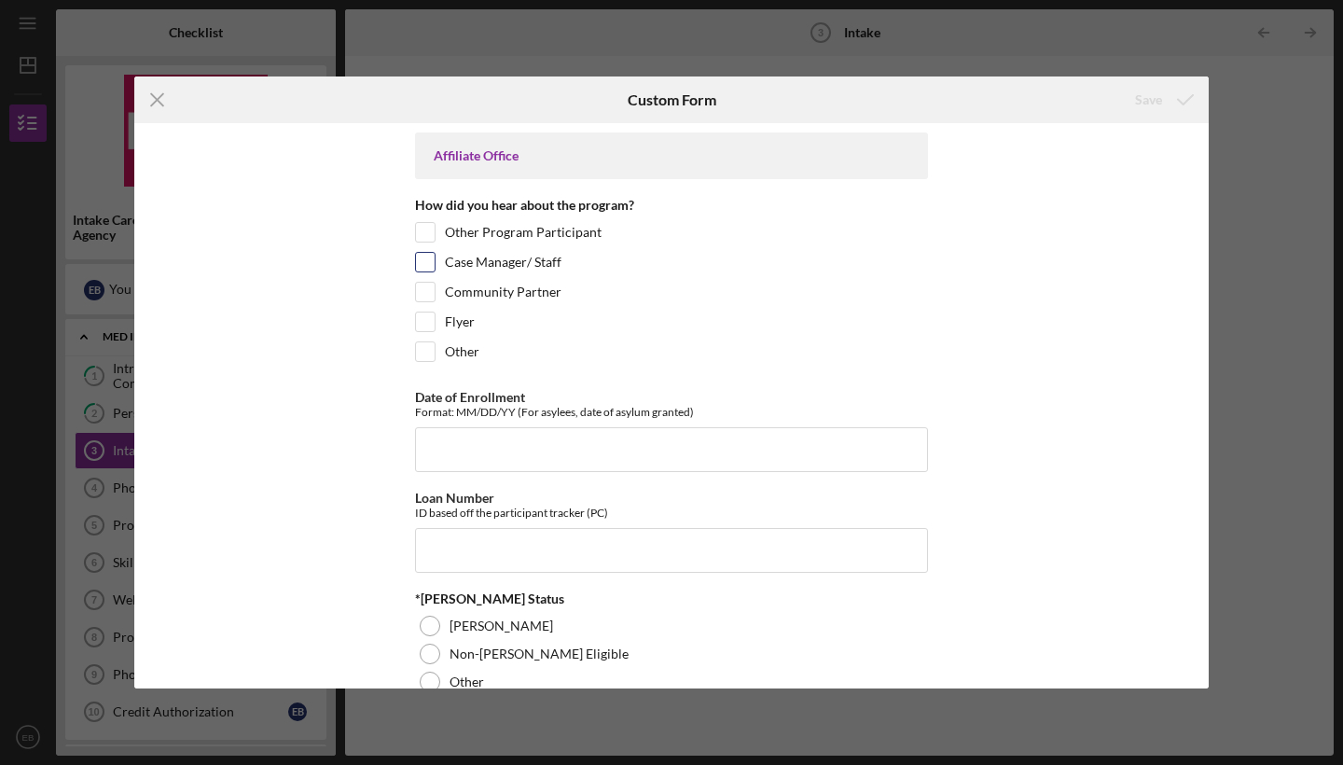
click at [530, 262] on label "Case Manager/ Staff" at bounding box center [503, 262] width 117 height 19
click at [435, 262] on input "Case Manager/ Staff" at bounding box center [425, 262] width 19 height 19
checkbox input "true"
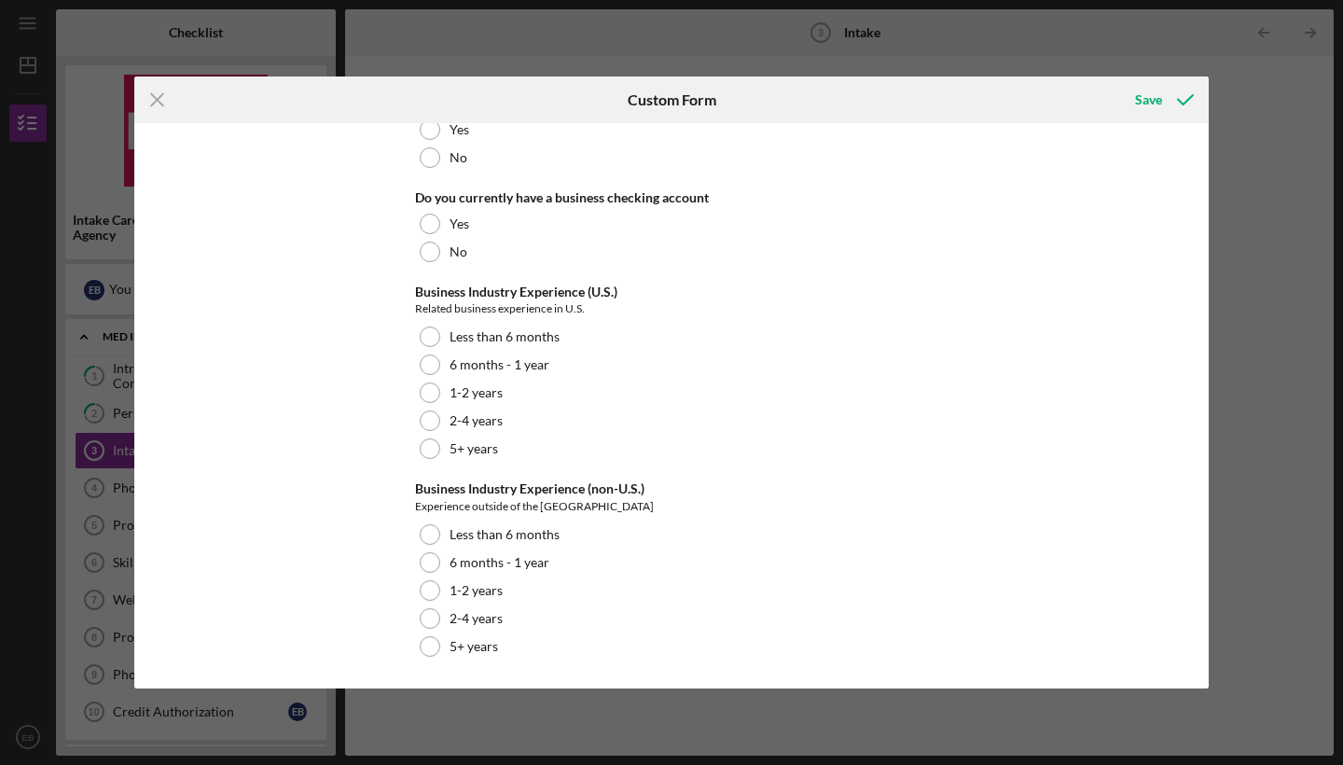
scroll to position [3620, 0]
click at [158, 94] on icon "Icon/Menu Close" at bounding box center [157, 99] width 47 height 47
